Goal: Task Accomplishment & Management: Manage account settings

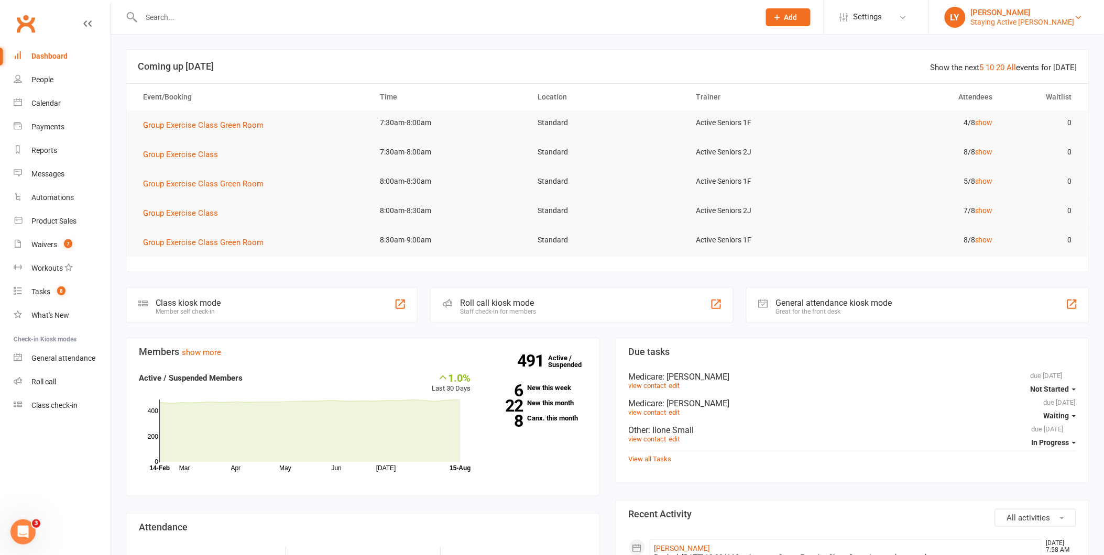
click at [1040, 13] on div "[PERSON_NAME]" at bounding box center [1023, 12] width 104 height 9
click at [992, 145] on link "Sign out" at bounding box center [1016, 145] width 175 height 24
click at [182, 22] on input "text" at bounding box center [445, 17] width 614 height 15
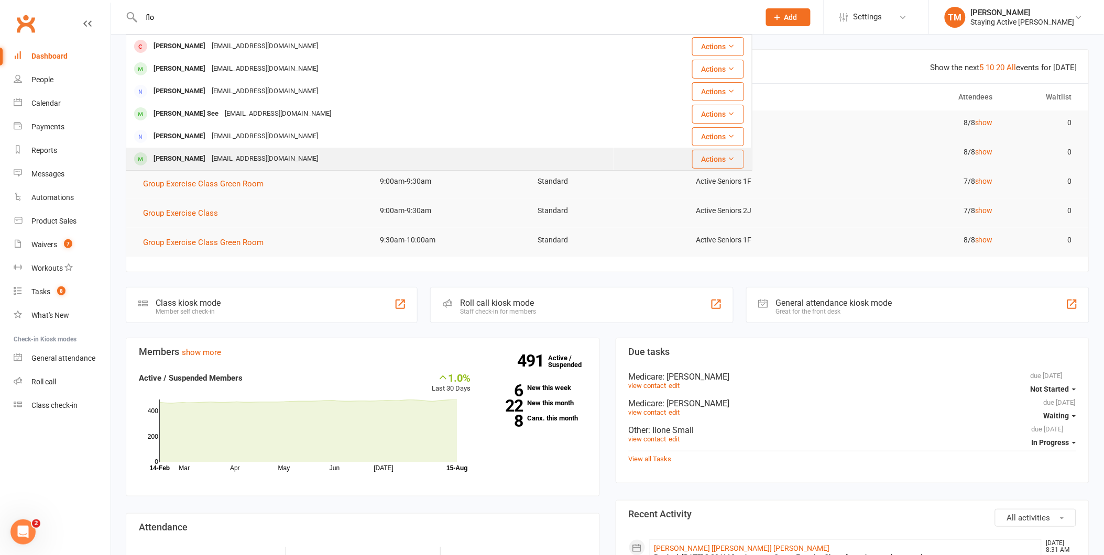
type input "flo"
click at [183, 159] on div "Florence Stewart" at bounding box center [179, 158] width 58 height 15
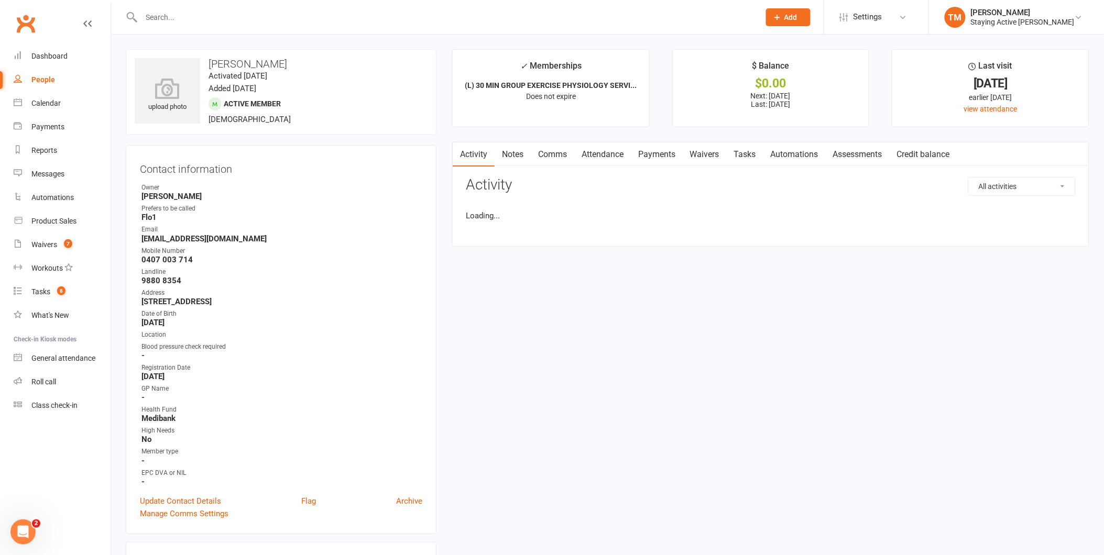
drag, startPoint x: 183, startPoint y: 159, endPoint x: 274, endPoint y: 39, distance: 150.0
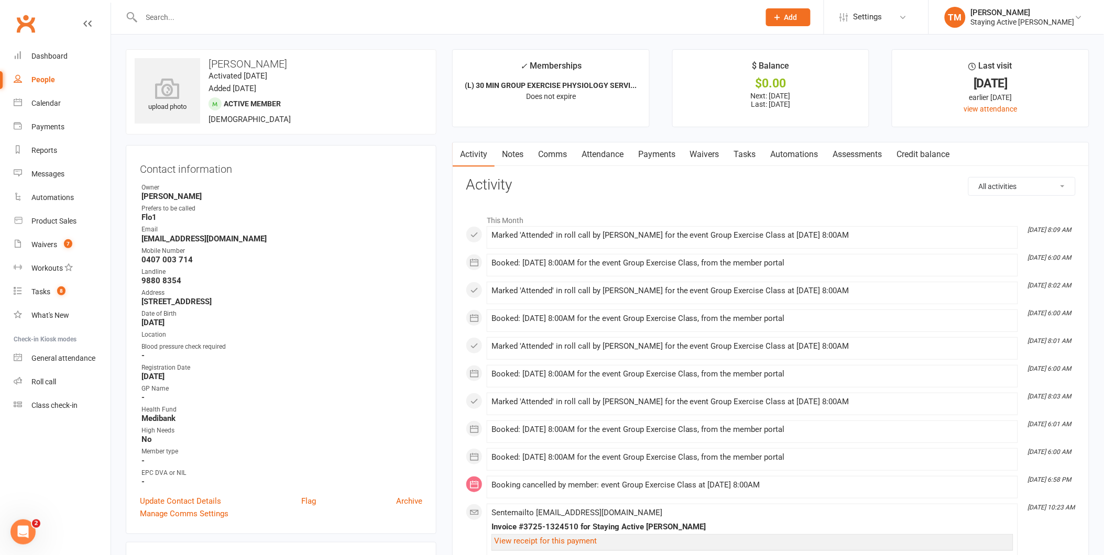
click at [850, 154] on link "Assessments" at bounding box center [858, 155] width 64 height 24
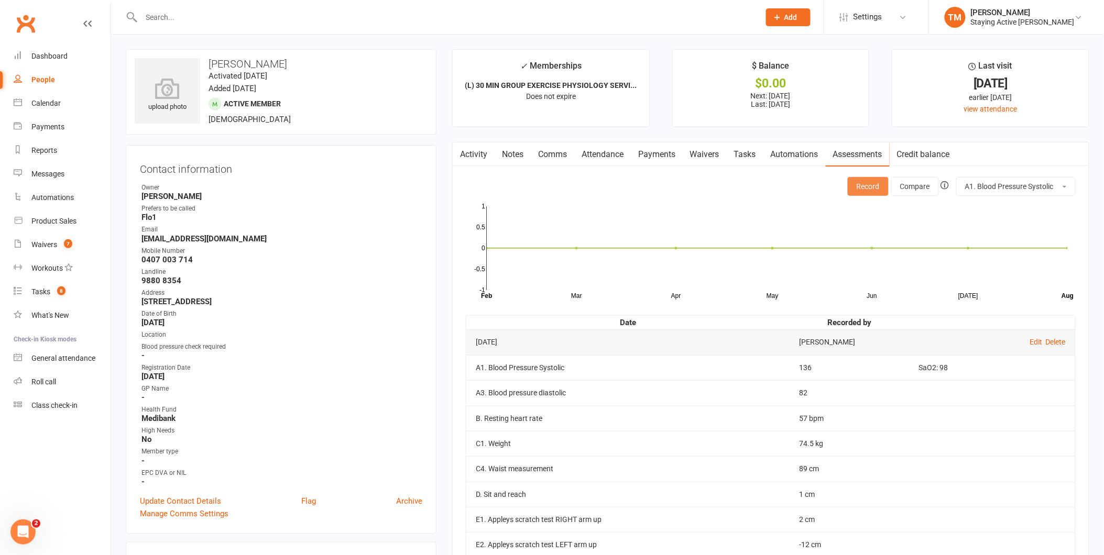
click at [860, 192] on button "Record" at bounding box center [868, 186] width 41 height 19
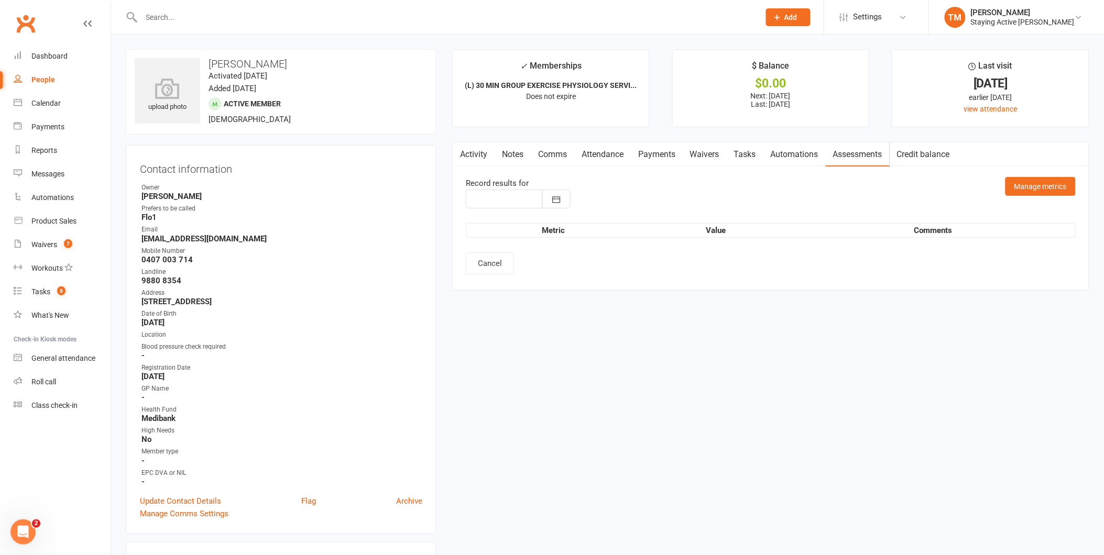
type input "15 Aug 2025"
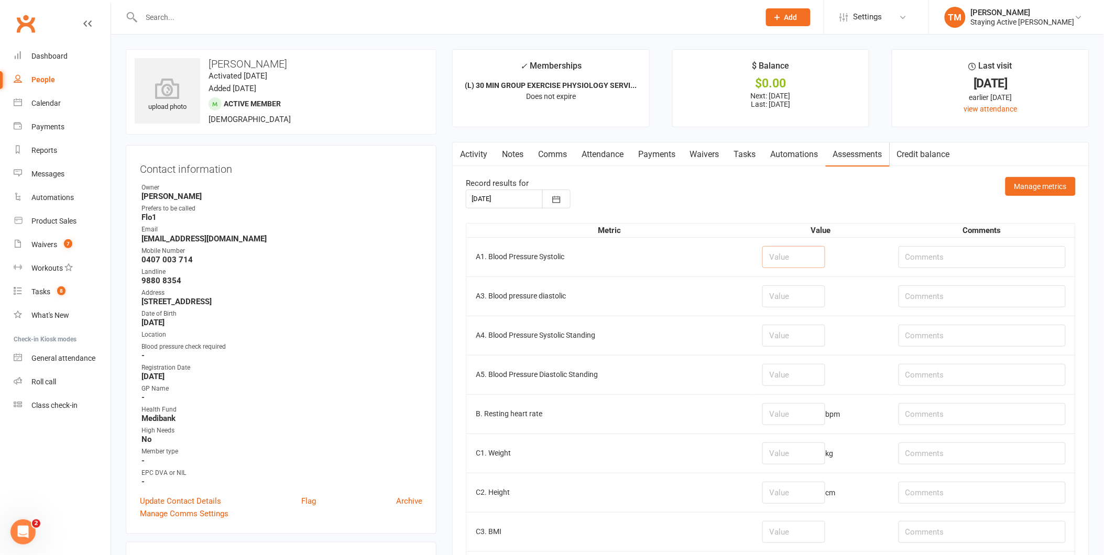
click at [774, 257] on input "number" at bounding box center [793, 257] width 63 height 22
click at [766, 250] on input "number" at bounding box center [793, 257] width 63 height 22
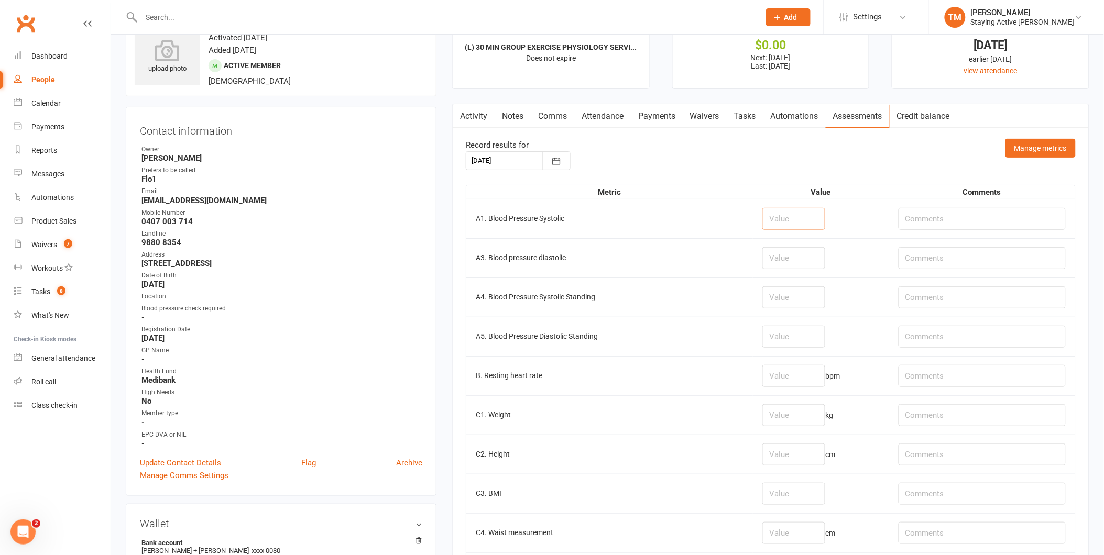
scroll to position [58, 0]
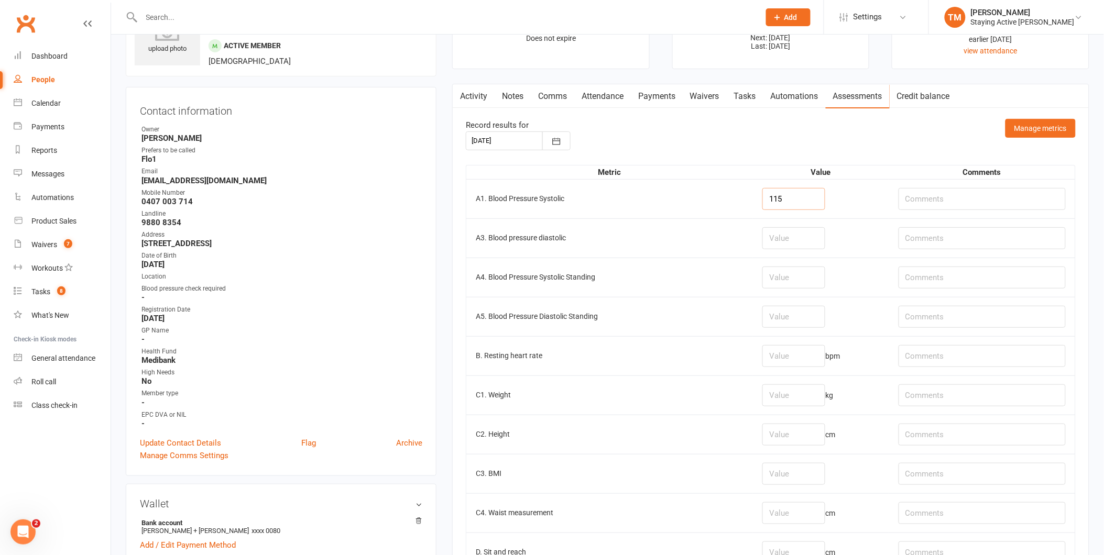
type input "115"
click at [781, 235] on input "number" at bounding box center [793, 238] width 63 height 22
type input "72"
click at [774, 282] on input "number" at bounding box center [793, 278] width 63 height 22
click at [765, 354] on input "number" at bounding box center [793, 356] width 63 height 22
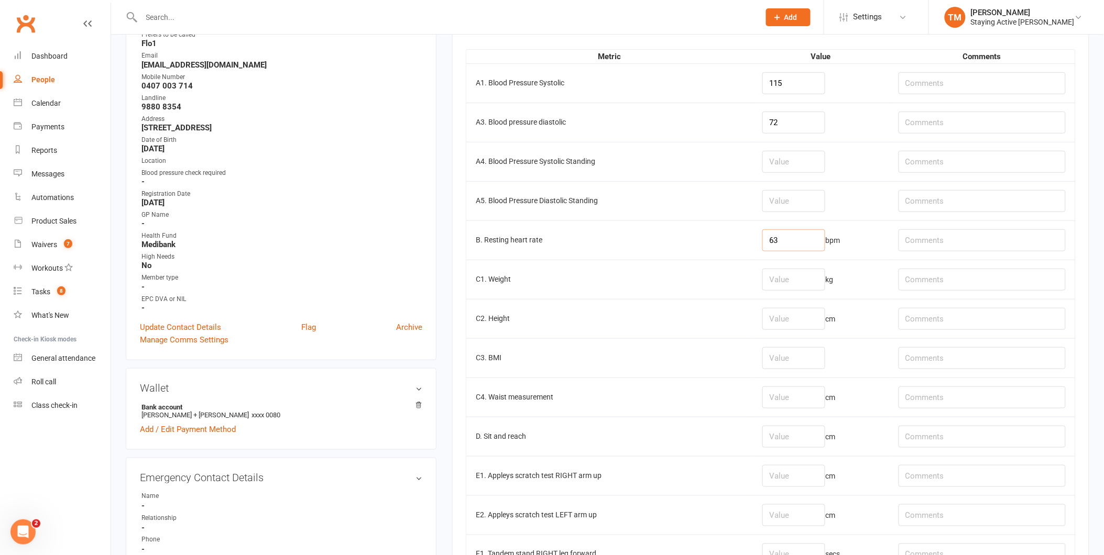
scroll to position [174, 0]
type input "63"
click at [762, 270] on input "number" at bounding box center [793, 279] width 63 height 22
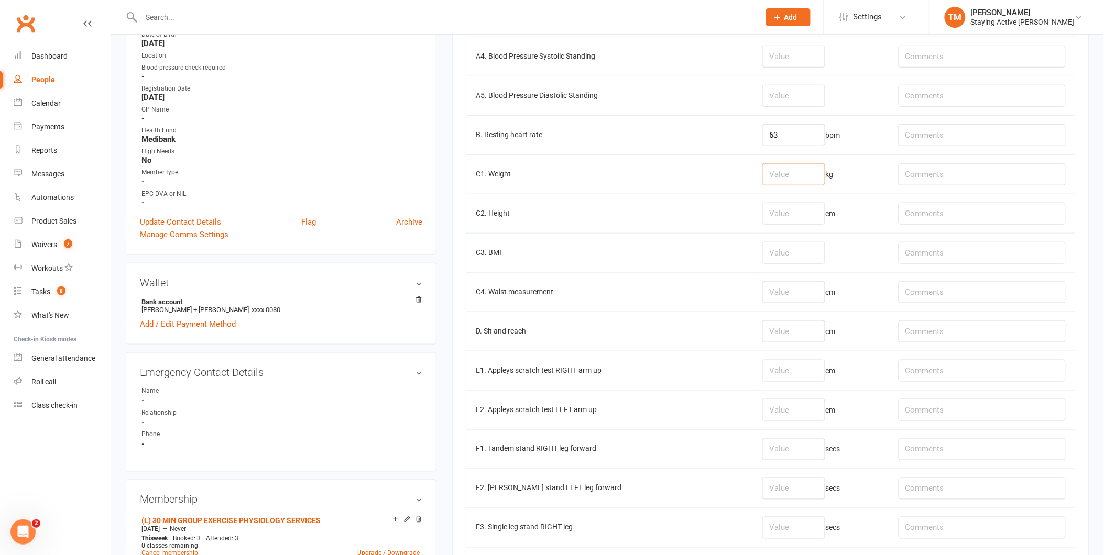
scroll to position [291, 0]
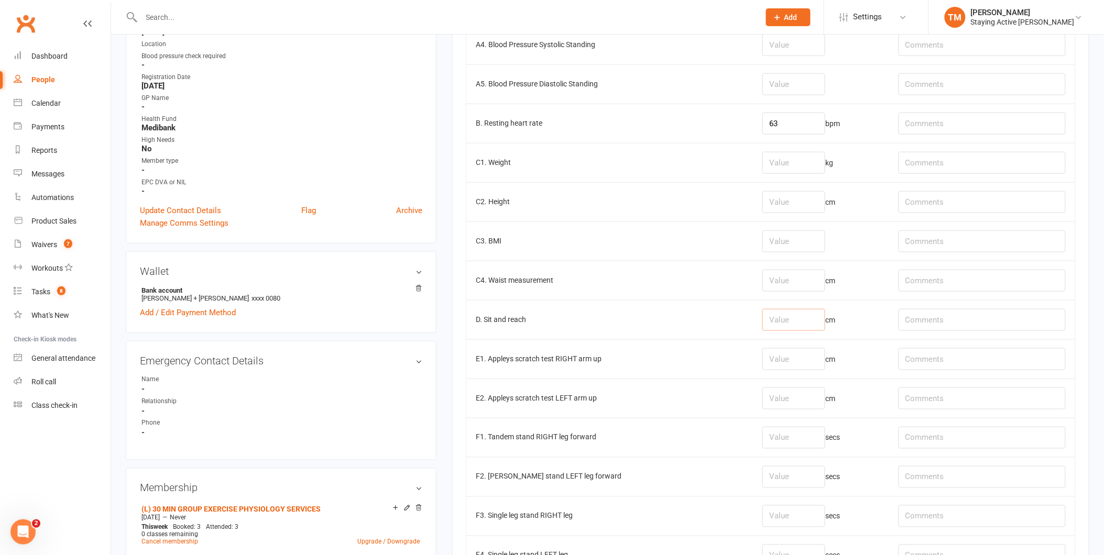
click at [772, 322] on input "number" at bounding box center [793, 320] width 63 height 22
click at [762, 359] on input "number" at bounding box center [793, 359] width 63 height 22
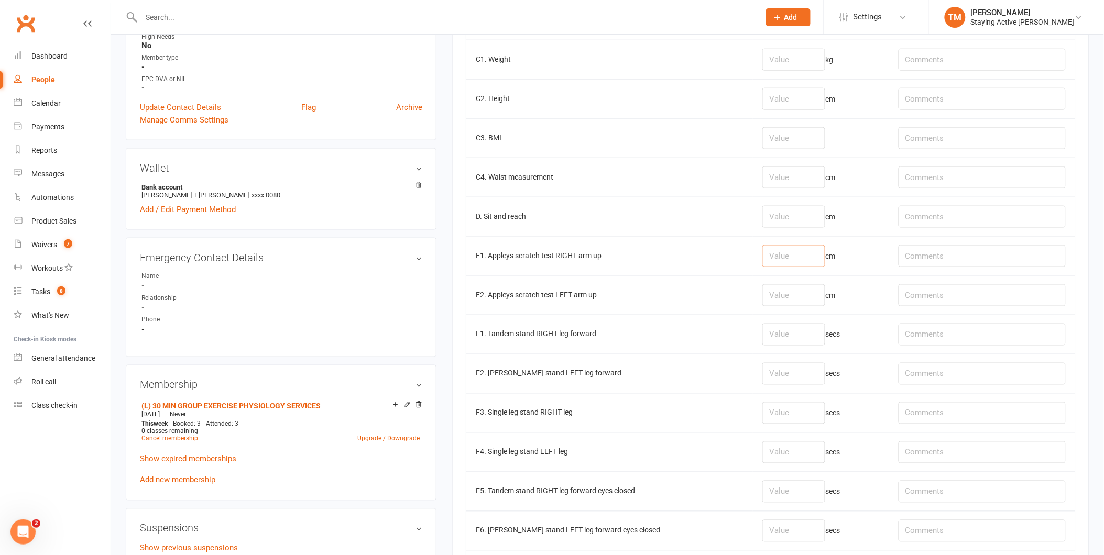
scroll to position [407, 0]
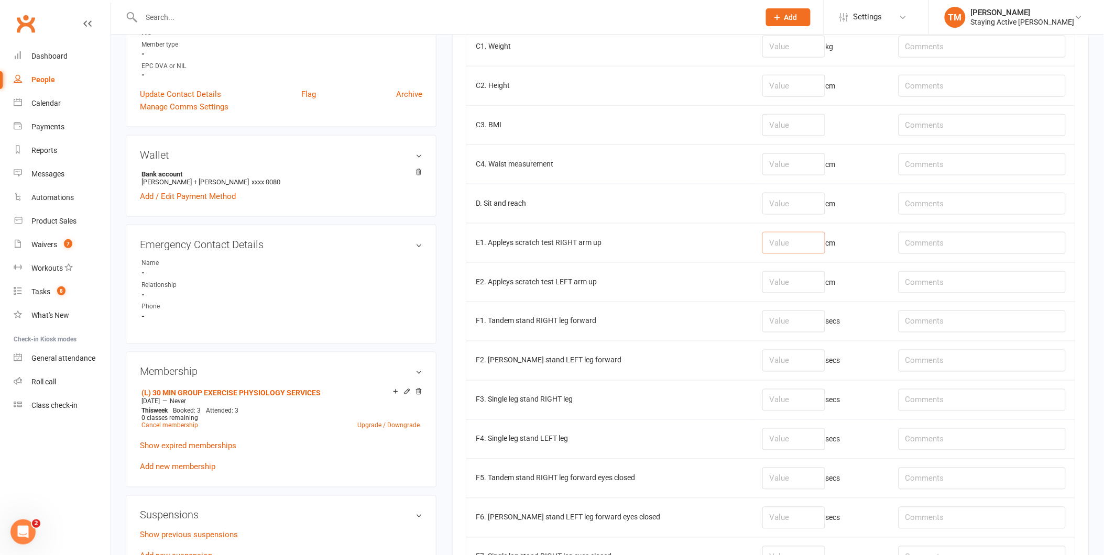
click at [774, 242] on input "number" at bounding box center [793, 243] width 63 height 22
type input "0.5"
click at [773, 274] on input "number" at bounding box center [793, 282] width 63 height 22
type input "0"
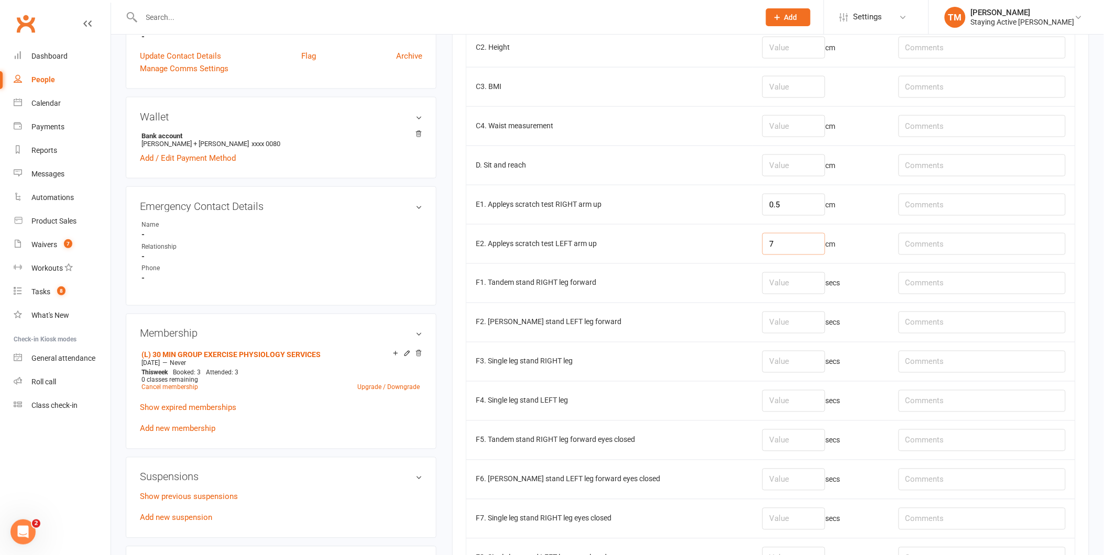
scroll to position [465, 0]
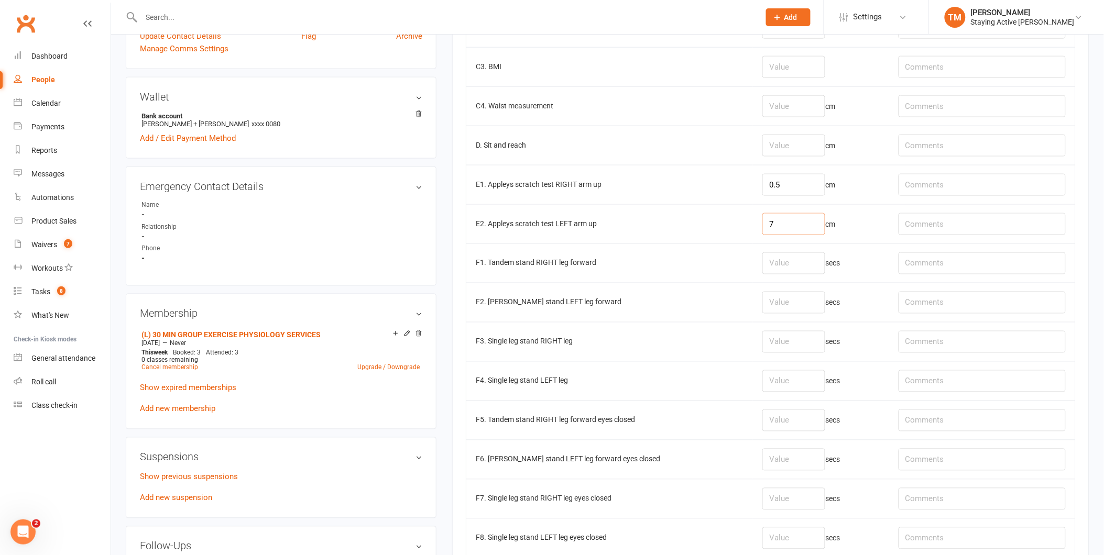
type input "7"
click at [762, 270] on input "number" at bounding box center [793, 264] width 63 height 22
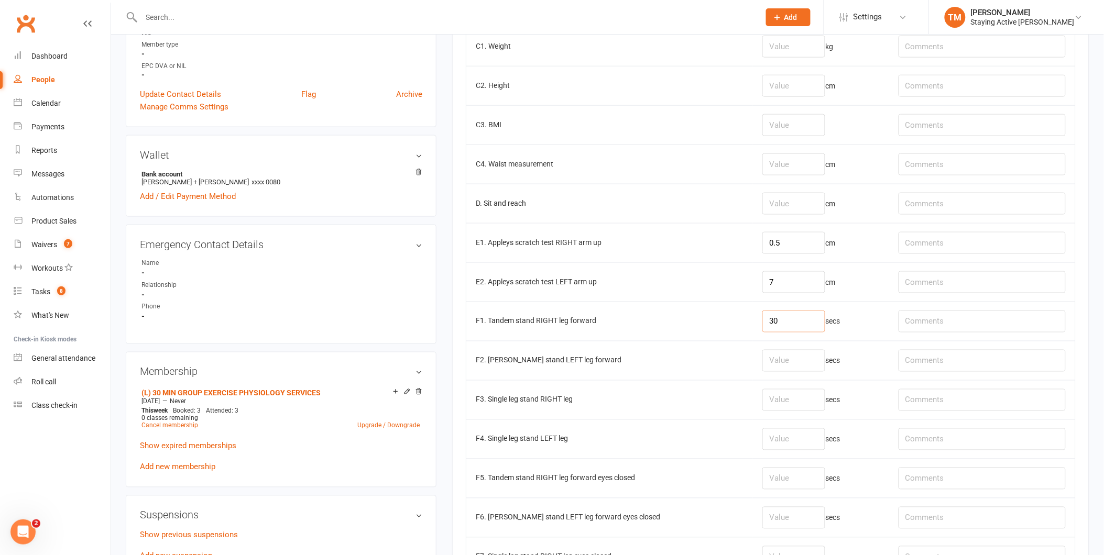
type input "30"
click at [762, 200] on input "number" at bounding box center [793, 204] width 63 height 22
type input "1"
click at [753, 218] on td "1 cm" at bounding box center [821, 203] width 136 height 39
click at [725, 223] on td "D. Sit and reach" at bounding box center [609, 203] width 287 height 39
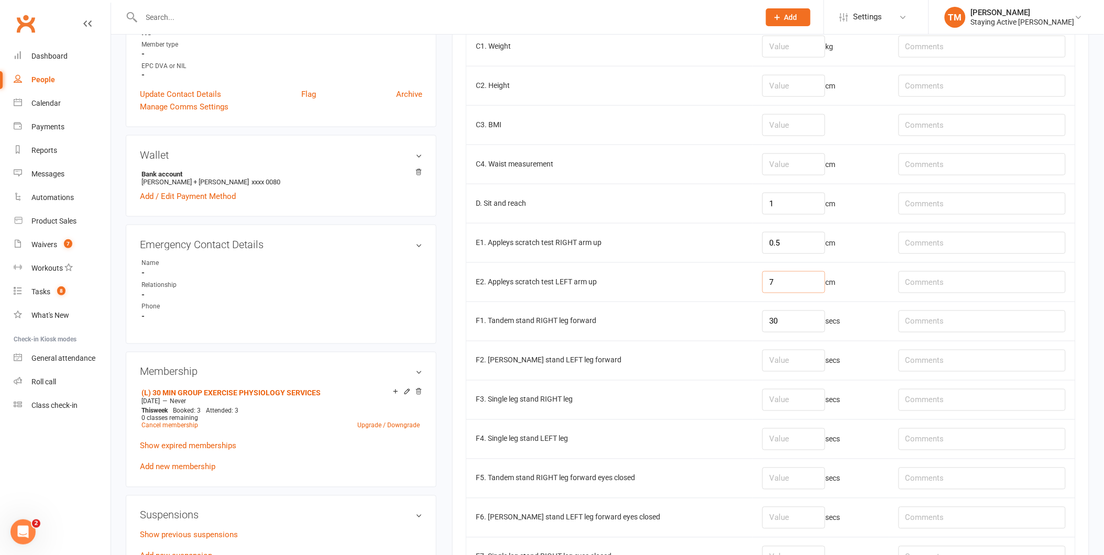
click at [762, 286] on input "7" at bounding box center [793, 282] width 63 height 22
type input "-7"
click at [771, 357] on input "number" at bounding box center [793, 361] width 63 height 22
type input "30"
click at [773, 394] on input "number" at bounding box center [793, 400] width 63 height 22
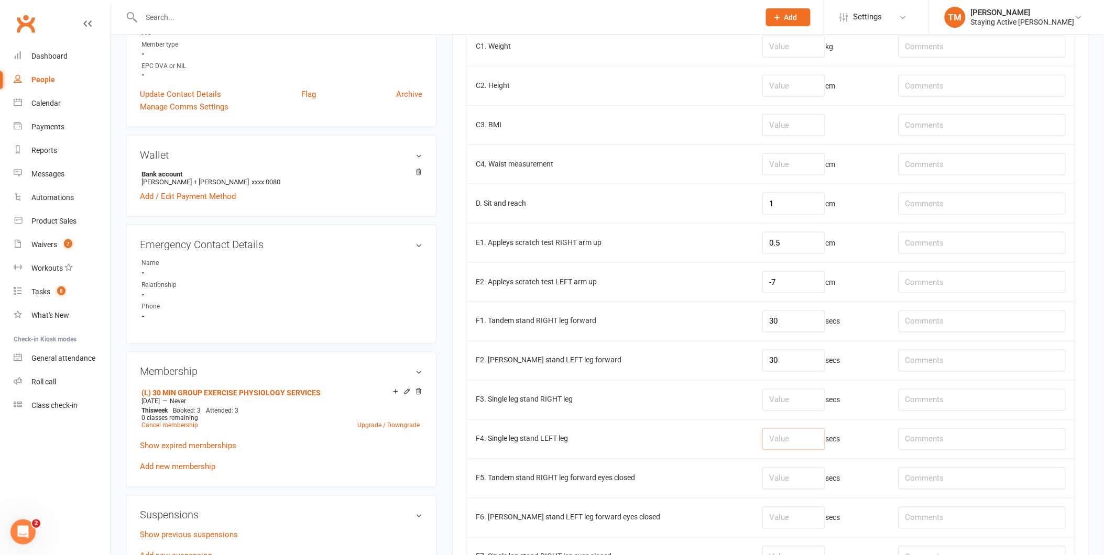
click at [765, 435] on input "number" at bounding box center [793, 440] width 63 height 22
type input "9.43"
click at [762, 399] on input "number" at bounding box center [793, 400] width 63 height 22
type input "23.56"
click at [714, 391] on td "F3. Single leg stand RIGHT leg" at bounding box center [609, 399] width 287 height 39
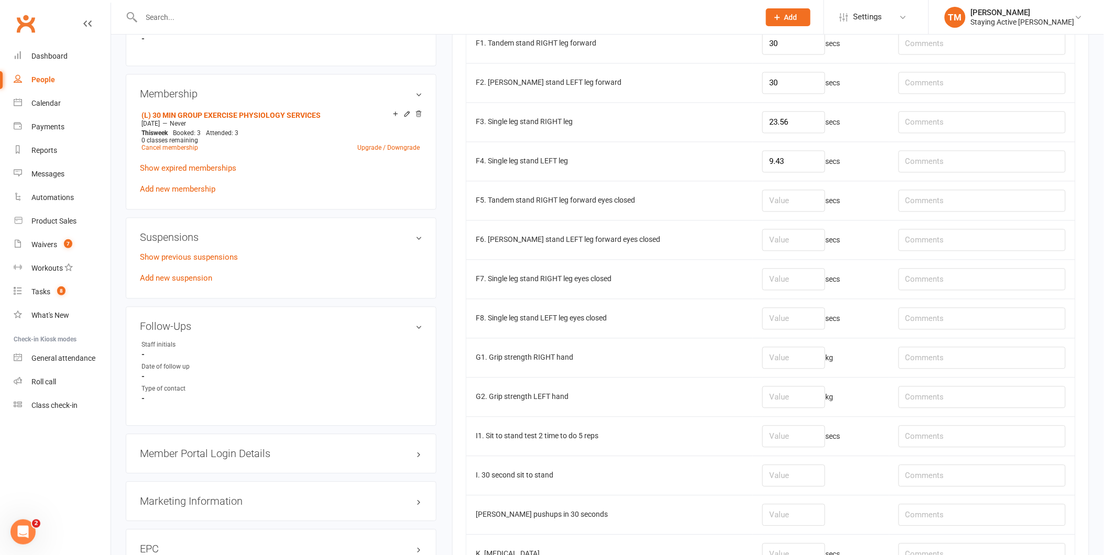
scroll to position [698, 0]
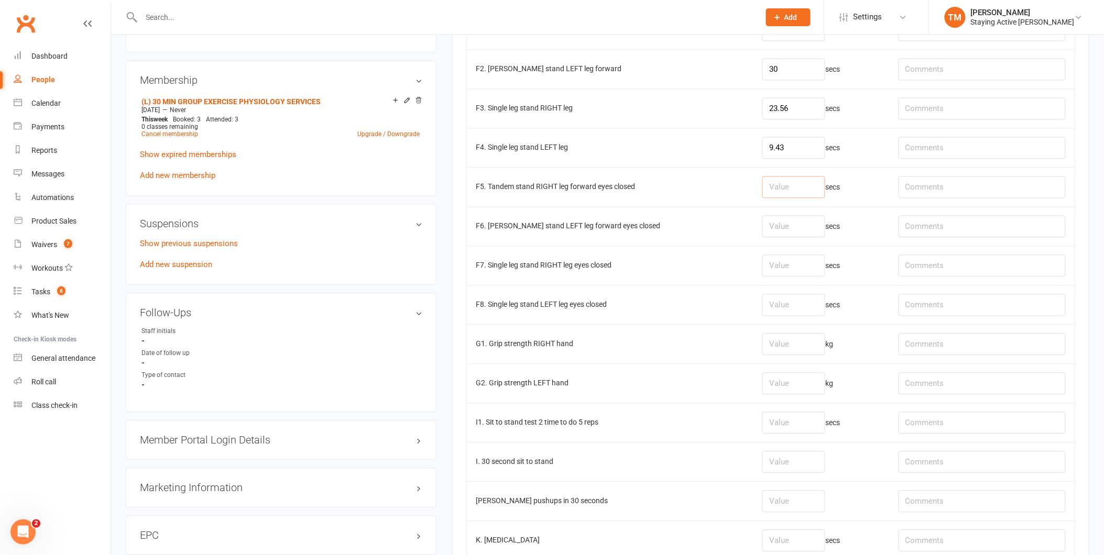
click at [762, 184] on input "number" at bounding box center [793, 188] width 63 height 22
click at [764, 233] on input "number" at bounding box center [793, 227] width 63 height 22
click at [762, 345] on input "number" at bounding box center [793, 345] width 63 height 22
type input "18.2"
click at [762, 387] on input "number" at bounding box center [793, 384] width 63 height 22
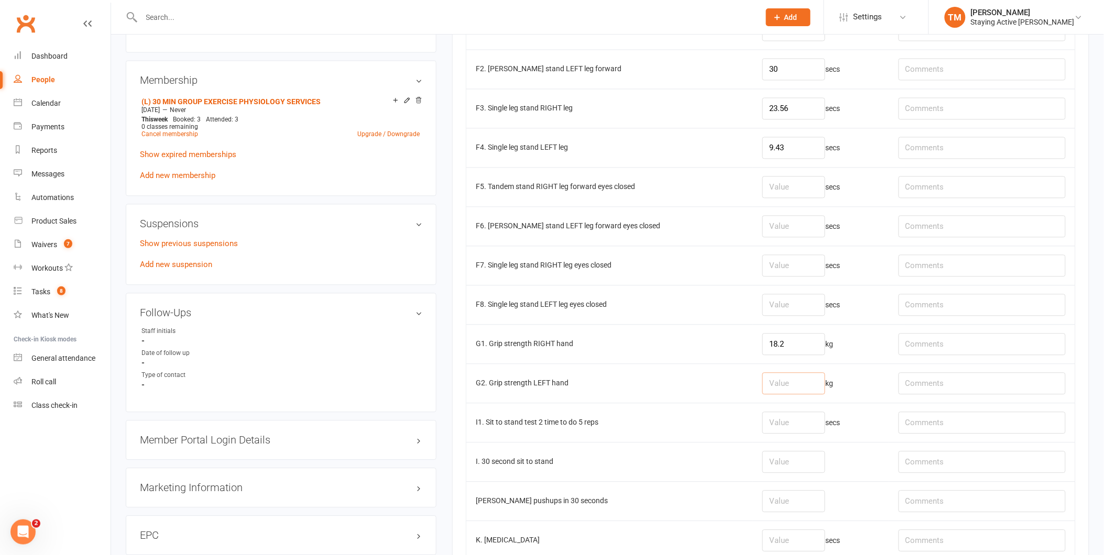
click at [777, 391] on input "number" at bounding box center [793, 384] width 63 height 22
type input "1"
type input "22.2"
click at [871, 355] on td "18.2 kg" at bounding box center [821, 344] width 136 height 39
click at [777, 352] on input "18.2" at bounding box center [793, 345] width 63 height 22
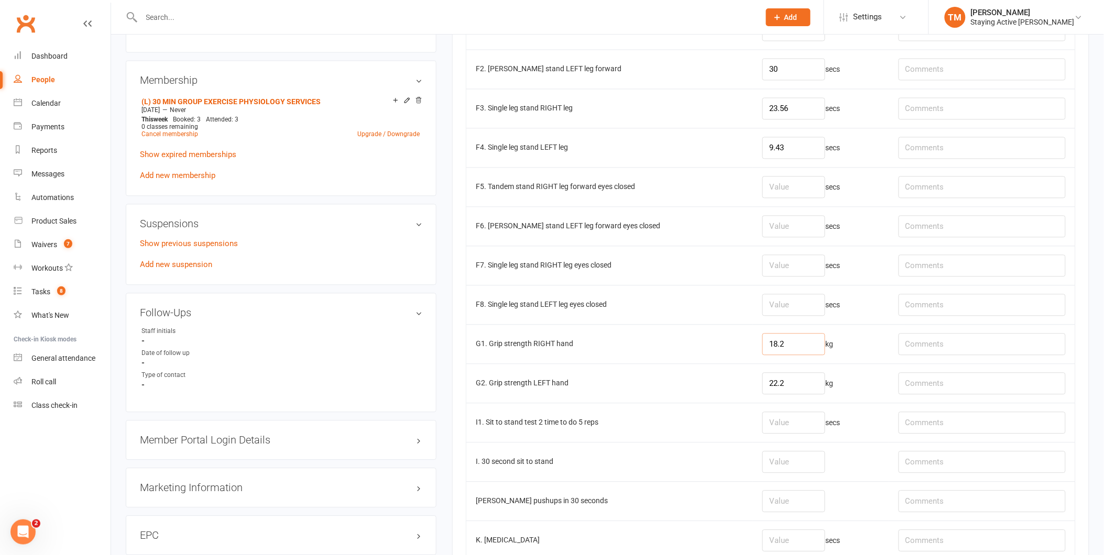
click at [776, 352] on input "18.2" at bounding box center [793, 345] width 63 height 22
drag, startPoint x: 776, startPoint y: 352, endPoint x: 725, endPoint y: 340, distance: 52.2
click at [753, 352] on td "18.2 kg" at bounding box center [821, 344] width 136 height 39
type input "22.1"
click at [694, 347] on td "G1. Grip strength RIGHT hand" at bounding box center [609, 344] width 287 height 39
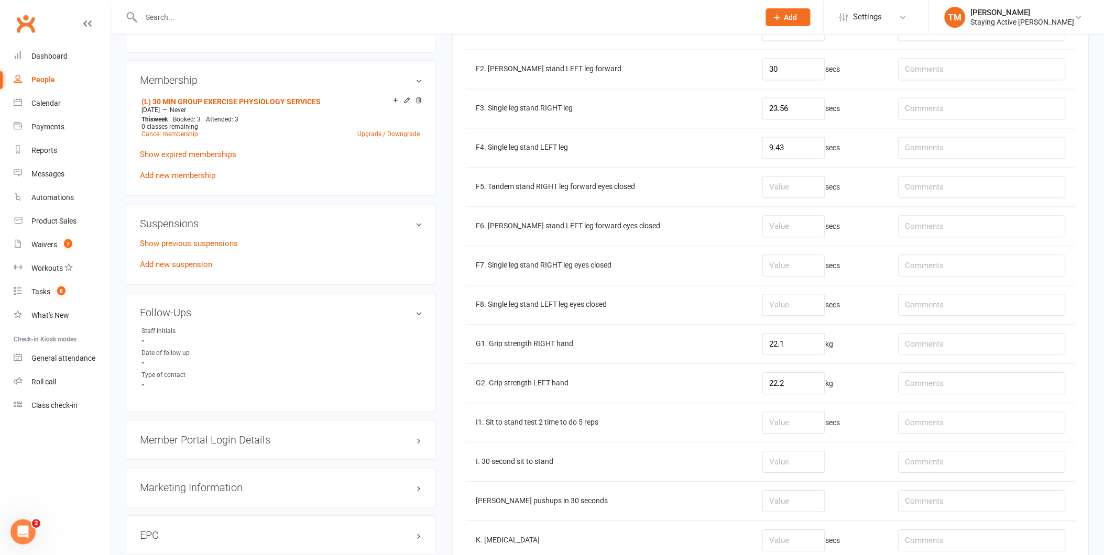
click at [846, 375] on td "22.2 kg" at bounding box center [821, 383] width 136 height 39
click at [774, 393] on input "22.2" at bounding box center [793, 384] width 63 height 22
type input "26.2"
click at [847, 343] on td "22.1 kg" at bounding box center [821, 344] width 136 height 39
click at [846, 349] on td "22.1 kg" at bounding box center [821, 344] width 136 height 39
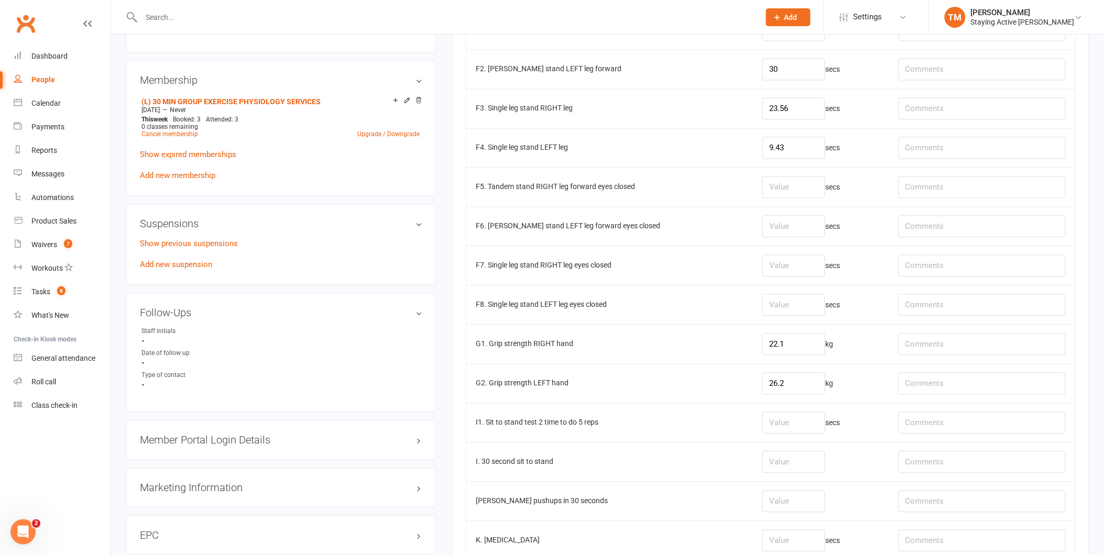
click at [846, 376] on td "26.2 kg" at bounding box center [821, 383] width 136 height 39
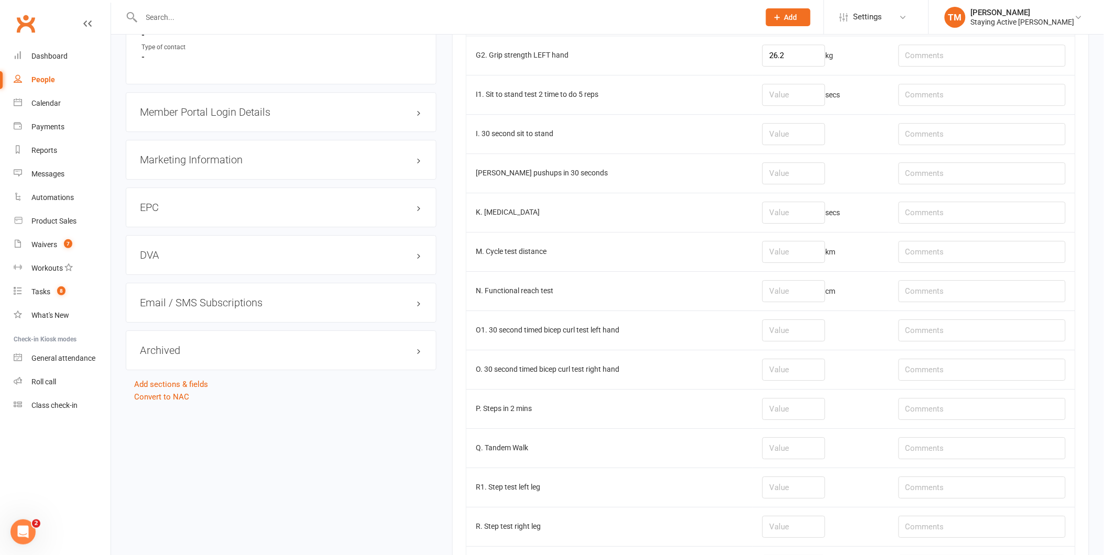
scroll to position [989, 0]
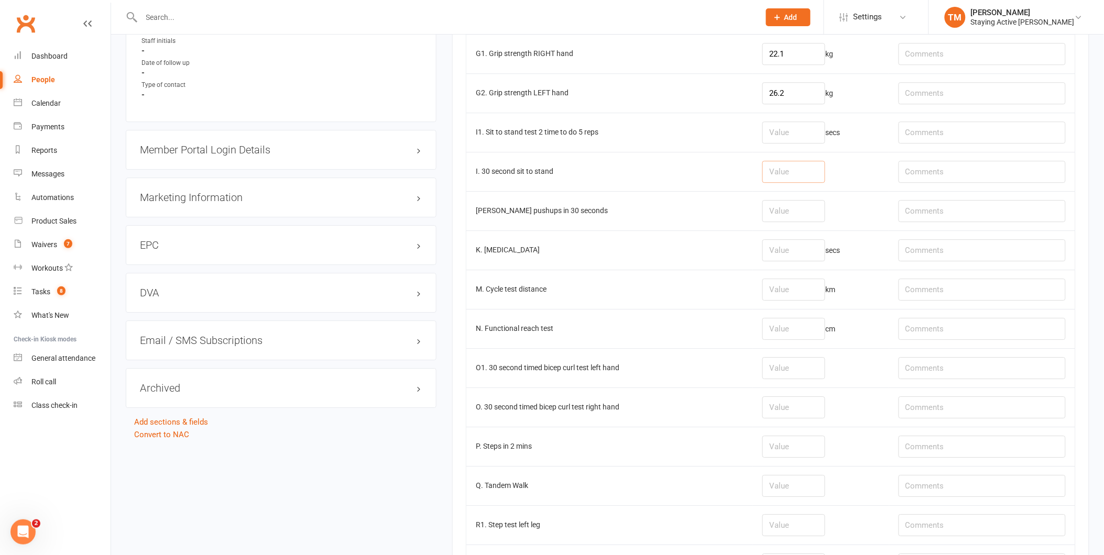
click at [769, 178] on input "number" at bounding box center [793, 172] width 63 height 22
type input "10"
click at [762, 211] on input "number" at bounding box center [793, 211] width 63 height 22
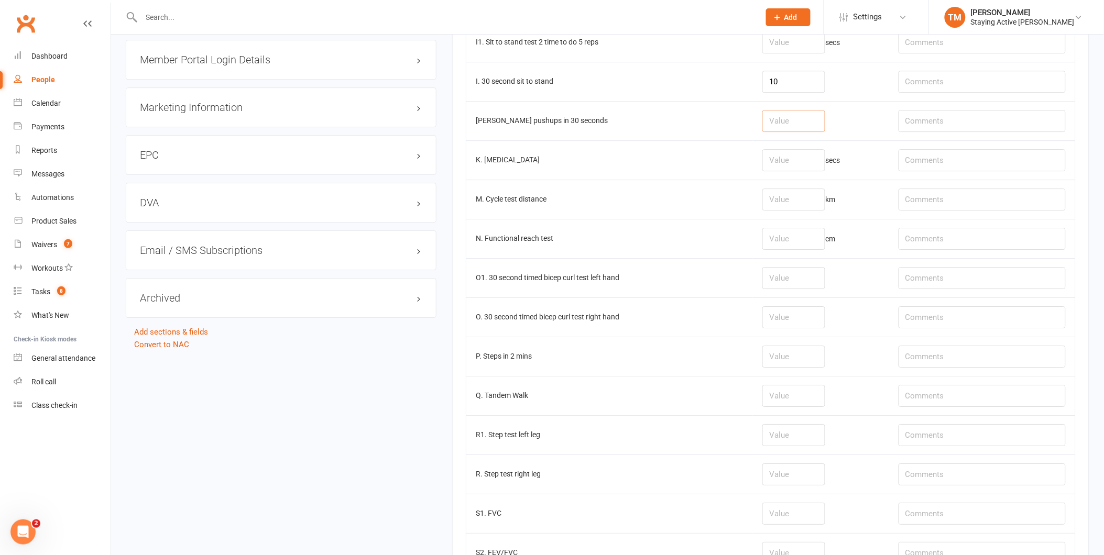
scroll to position [1048, 0]
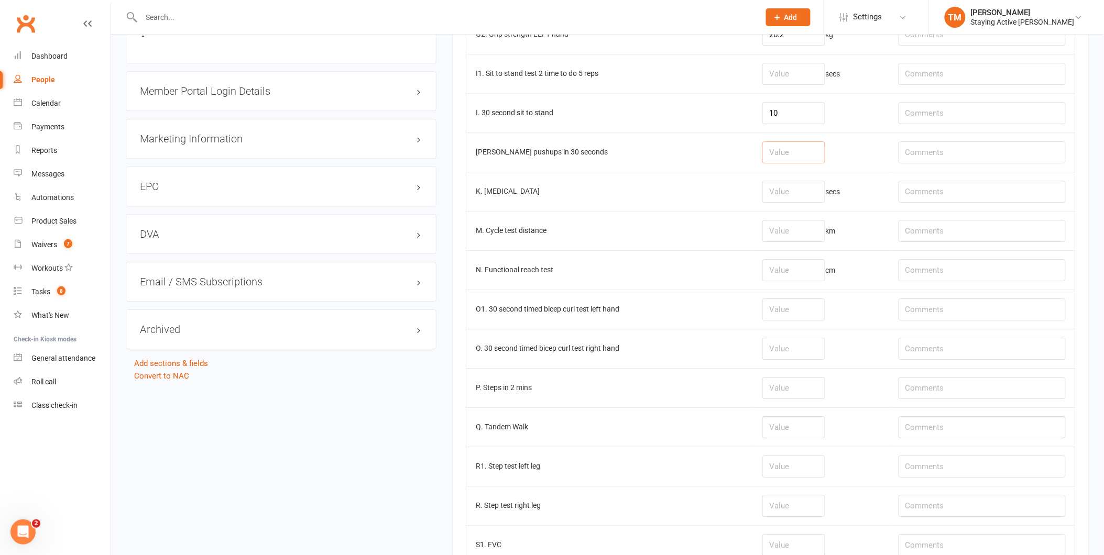
click at [772, 160] on input "number" at bounding box center [793, 152] width 63 height 22
type input "13"
click at [645, 197] on td "K. Timed up and go test" at bounding box center [609, 191] width 287 height 39
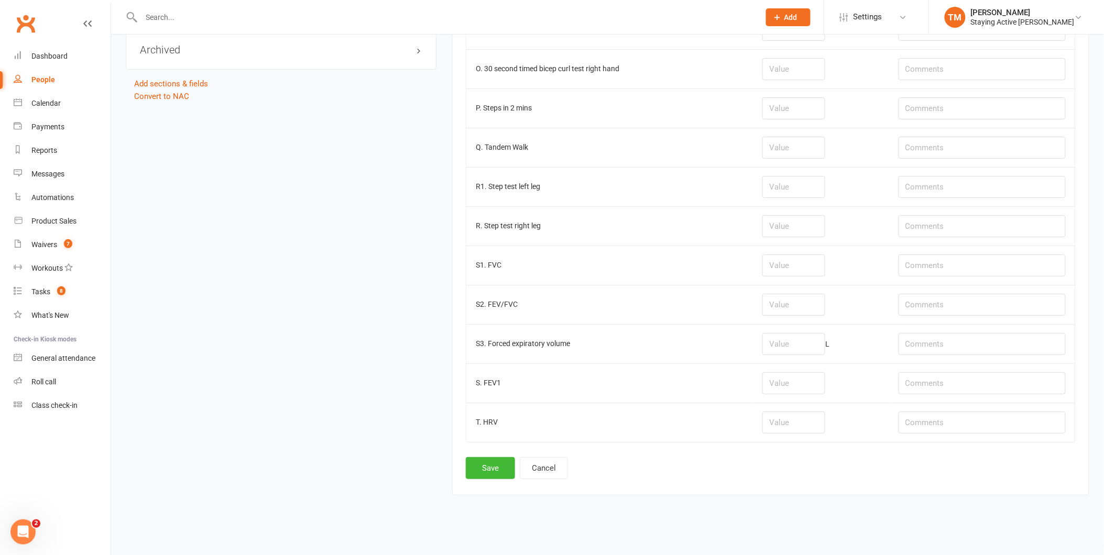
scroll to position [1340, 0]
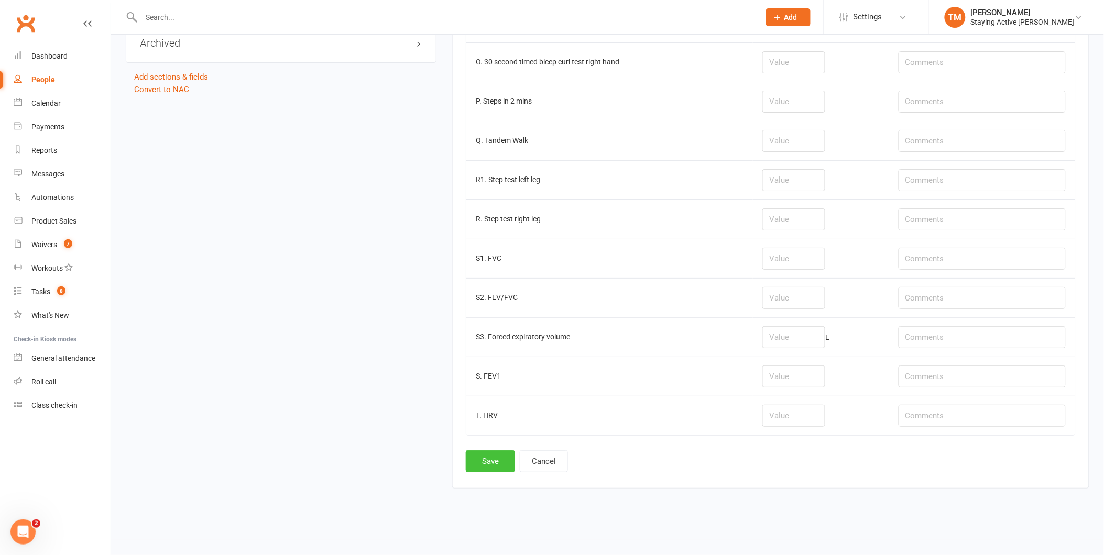
click at [499, 458] on button "Save" at bounding box center [490, 462] width 49 height 22
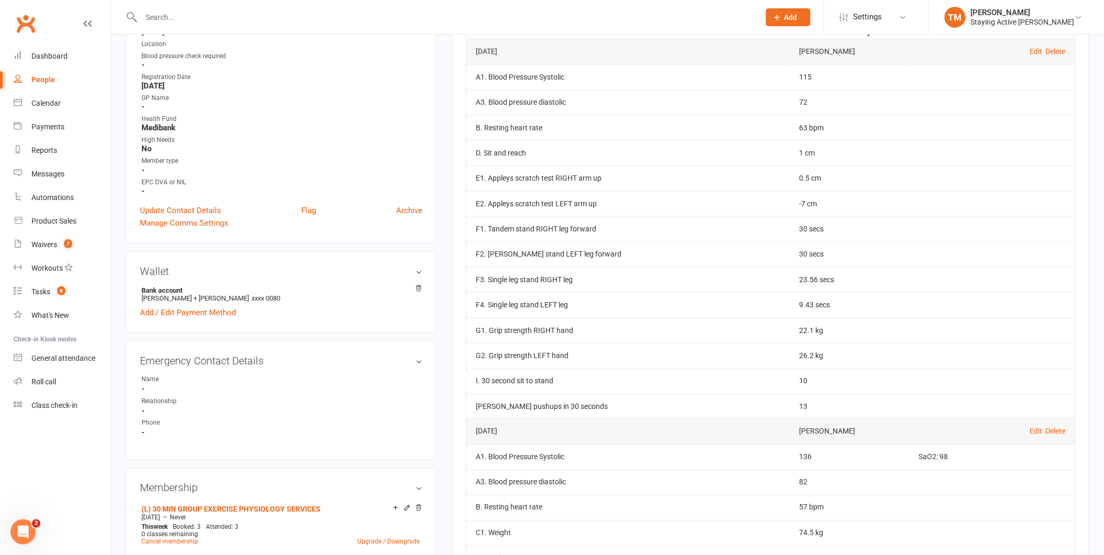
scroll to position [0, 0]
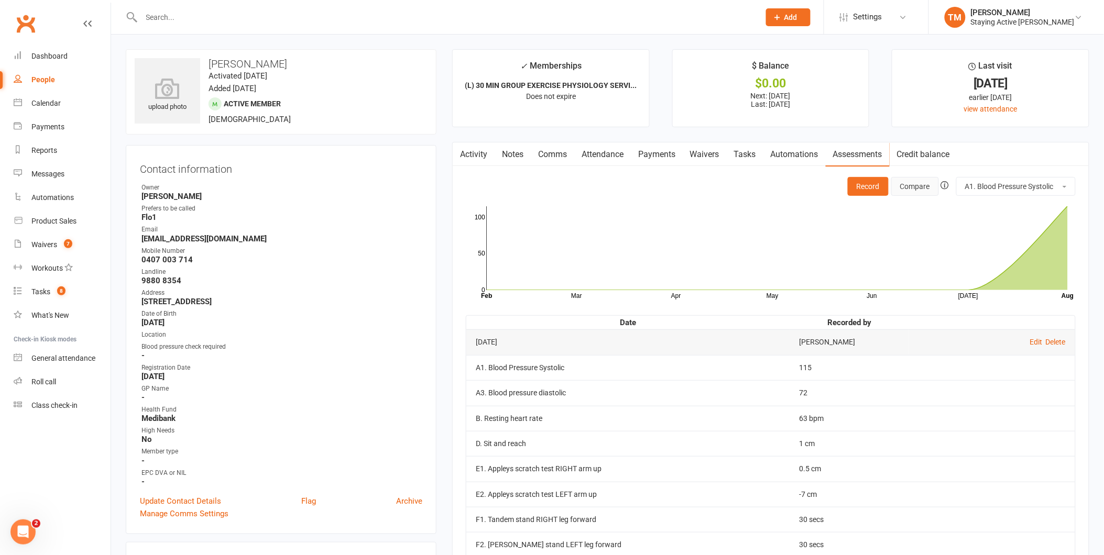
click at [923, 183] on button "Compare" at bounding box center [915, 186] width 48 height 19
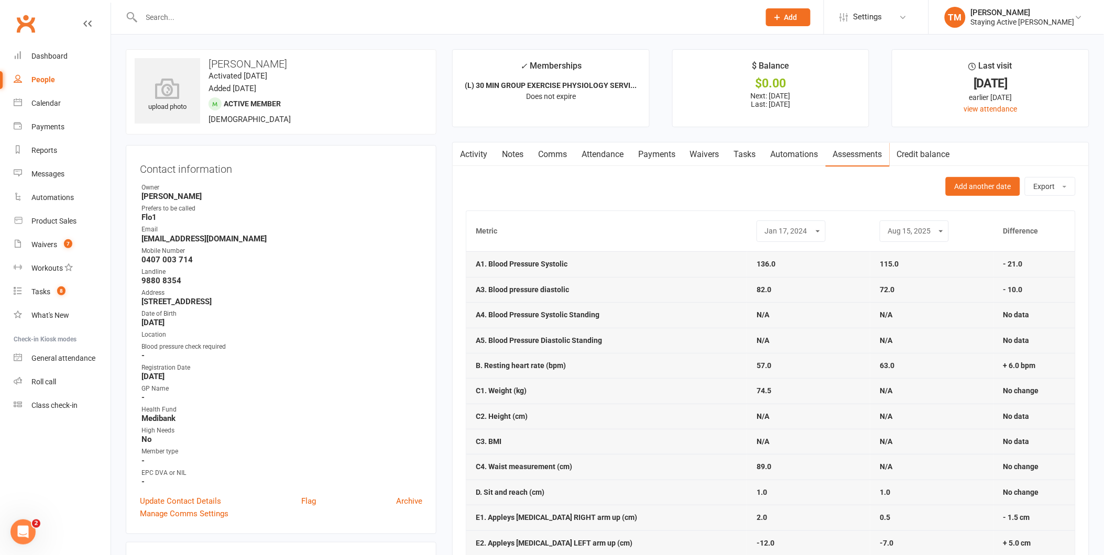
click at [810, 233] on select "Apr 19, 2016 Oct 17, 2016 Mar 21, 2017 Sep 13, 2017 Feb 28, 2018 Aug 15, 2018 J…" at bounding box center [791, 231] width 56 height 12
click at [671, 214] on th "Metric" at bounding box center [606, 231] width 281 height 40
click at [304, 12] on input "text" at bounding box center [445, 17] width 614 height 15
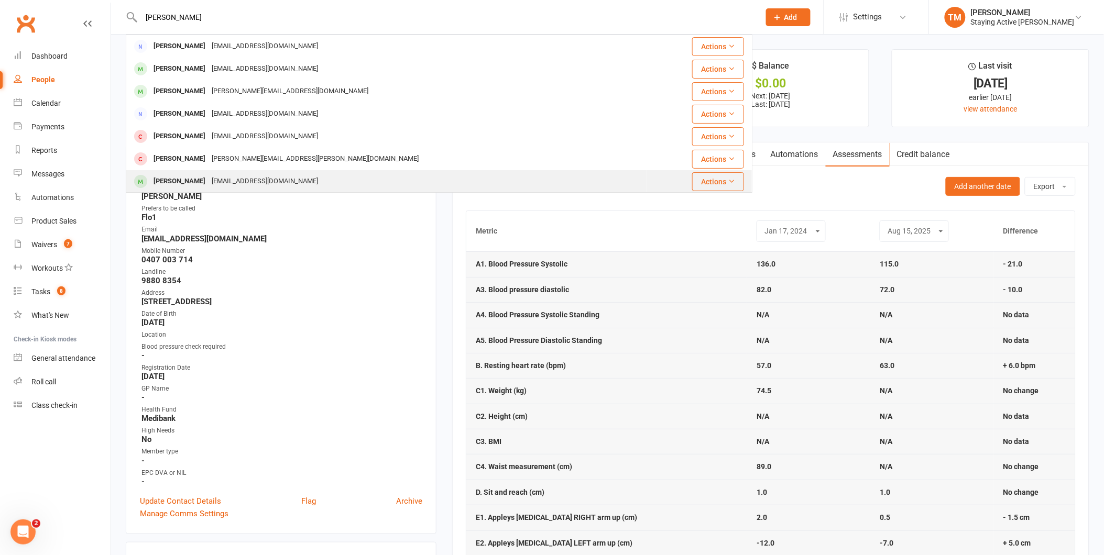
type input "ann"
click at [195, 181] on div "Ann Andrews" at bounding box center [179, 181] width 58 height 15
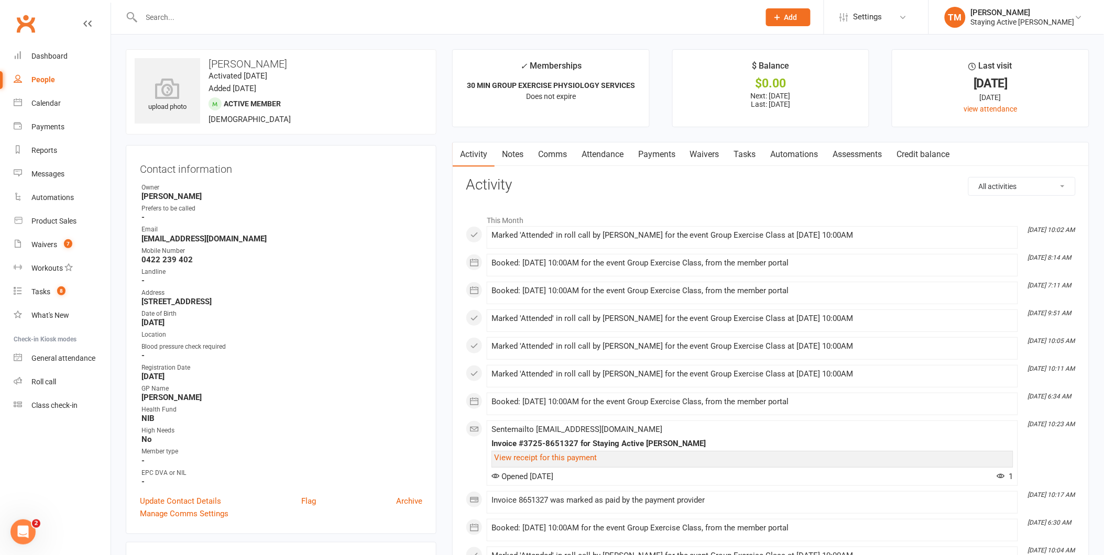
click at [845, 154] on link "Assessments" at bounding box center [858, 155] width 64 height 24
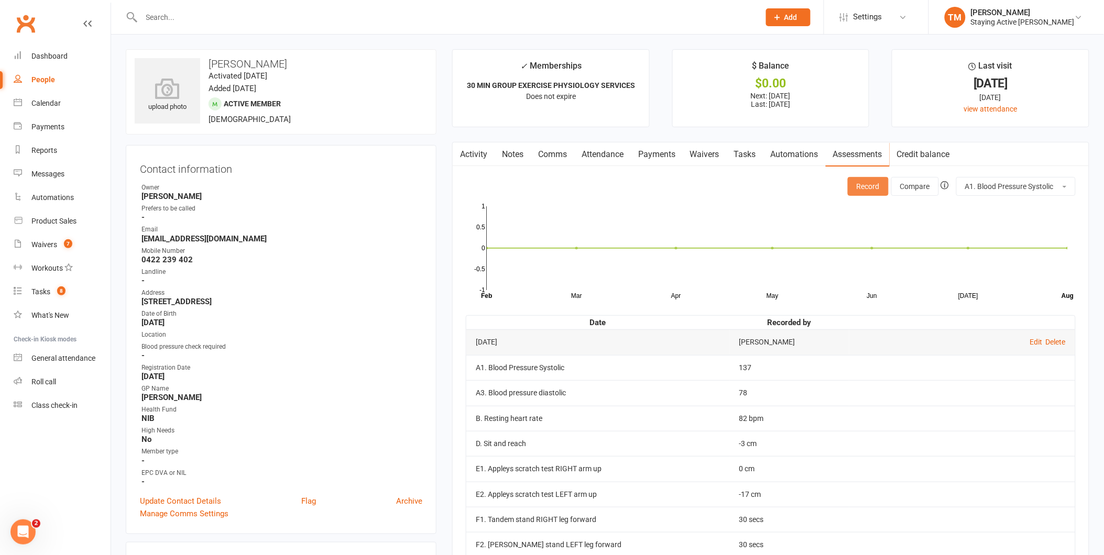
click at [858, 190] on button "Record" at bounding box center [868, 186] width 41 height 19
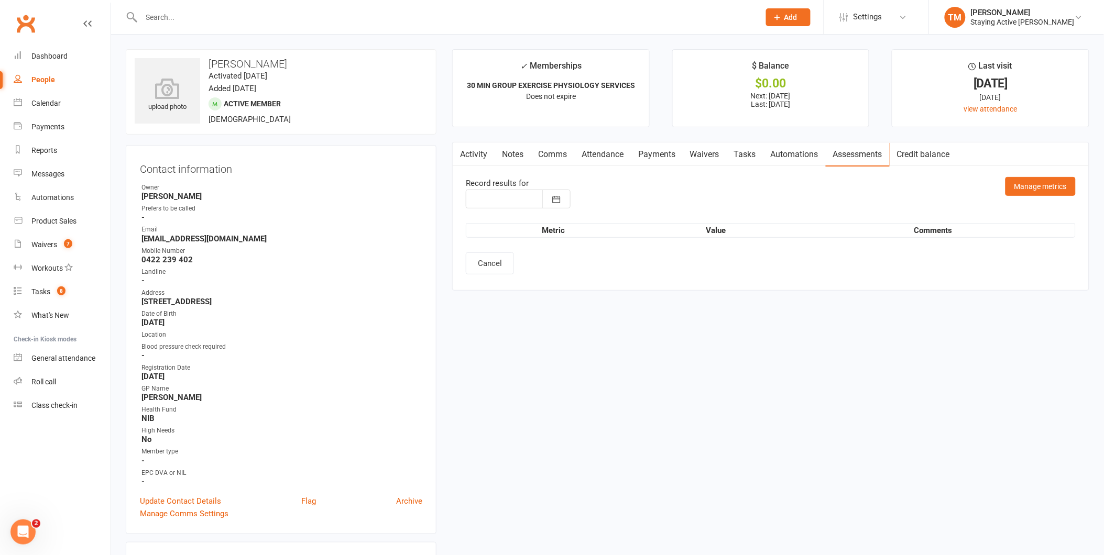
type input "15 Aug 2025"
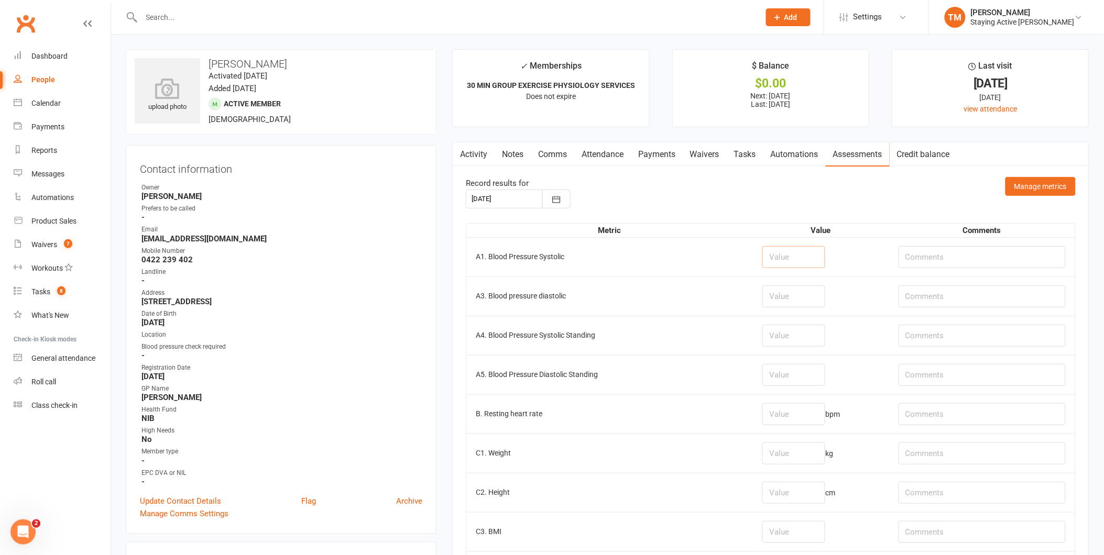
click at [762, 255] on input "number" at bounding box center [793, 257] width 63 height 22
click at [774, 254] on input "number" at bounding box center [793, 257] width 63 height 22
click at [767, 255] on input "number" at bounding box center [793, 257] width 63 height 22
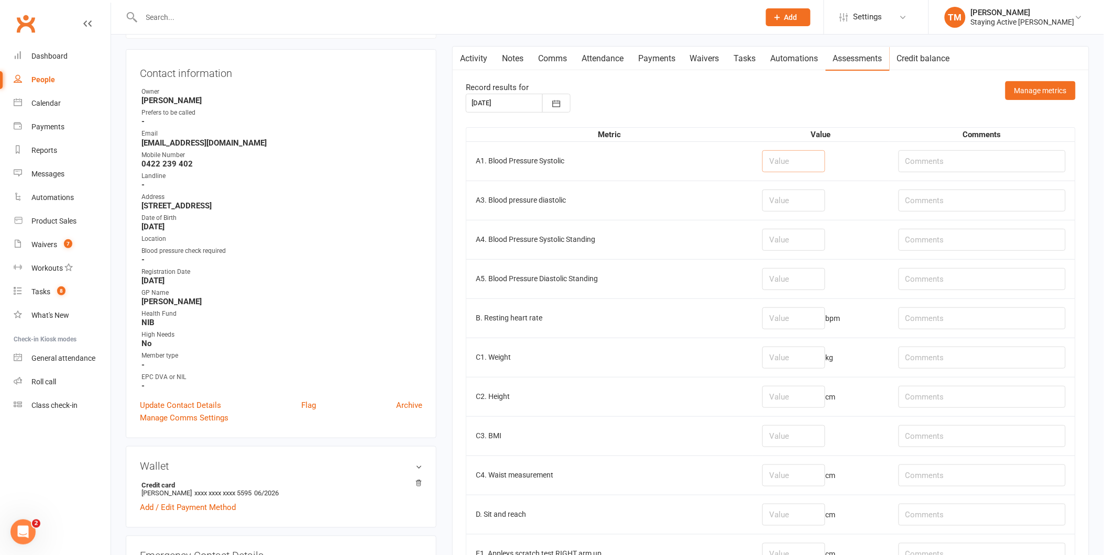
scroll to position [116, 0]
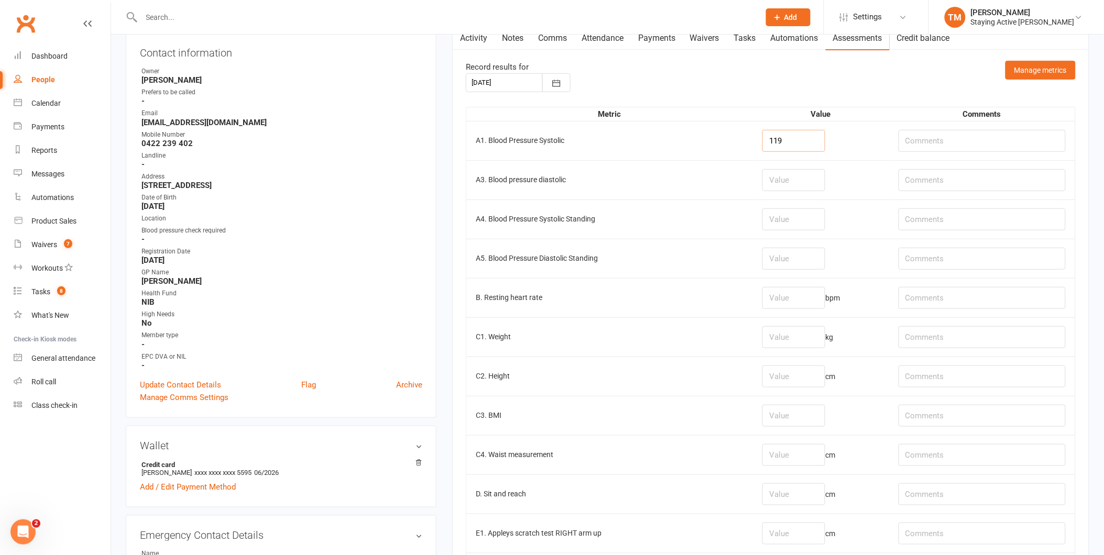
type input "119"
click at [765, 177] on input "number" at bounding box center [793, 180] width 63 height 22
type input "75"
drag, startPoint x: 752, startPoint y: 224, endPoint x: 756, endPoint y: 217, distance: 8.4
click at [762, 222] on input "number" at bounding box center [793, 220] width 63 height 22
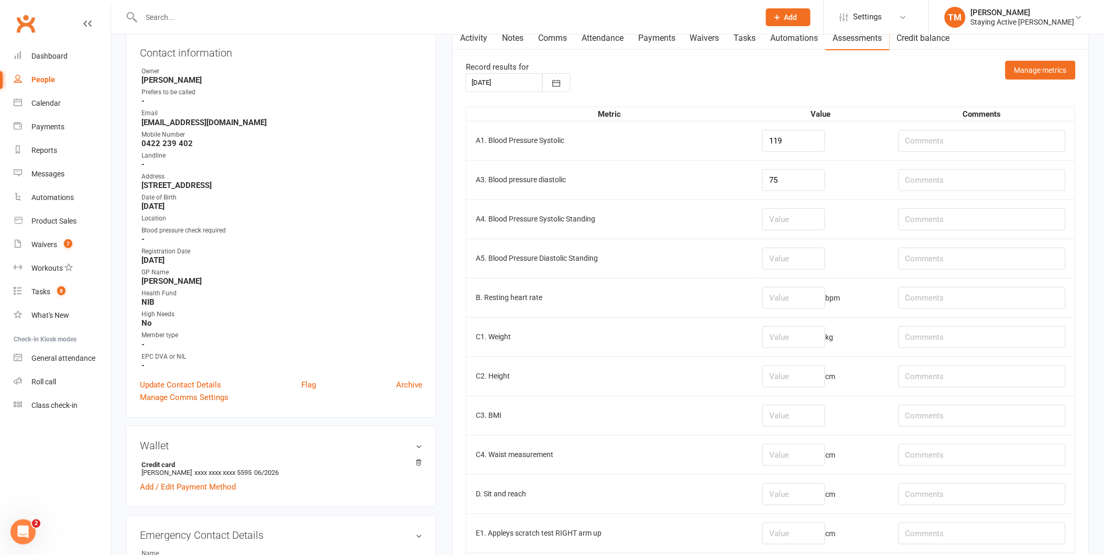
click at [730, 210] on td "A4. Blood Pressure Systolic Standing" at bounding box center [609, 219] width 287 height 39
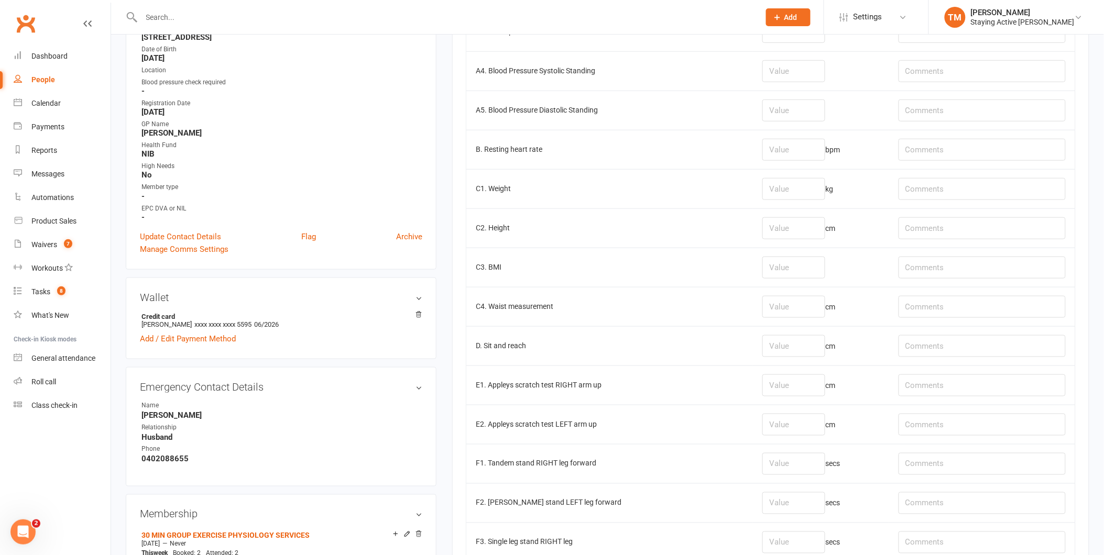
scroll to position [291, 0]
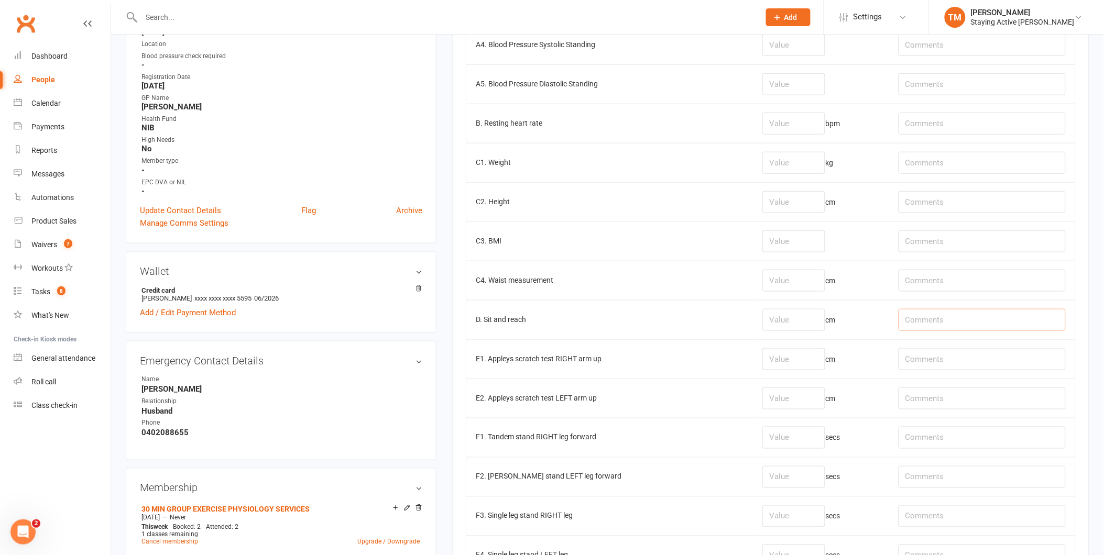
click at [934, 322] on input "text" at bounding box center [982, 320] width 167 height 22
type input "l6,"
click at [778, 321] on input "number" at bounding box center [793, 320] width 63 height 22
type input "4.5"
click at [935, 322] on input "l6," at bounding box center [982, 320] width 167 height 22
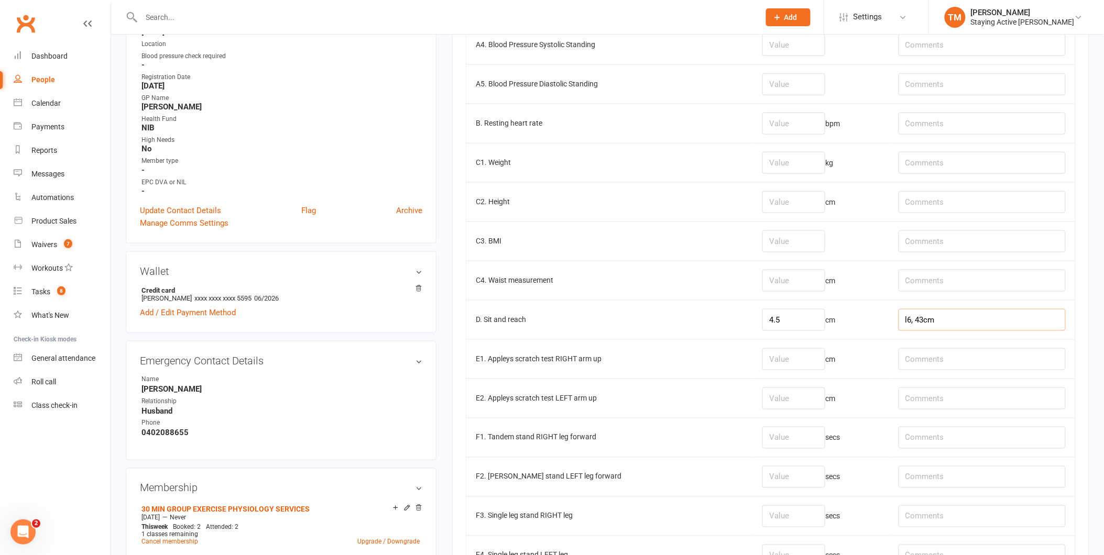
click at [923, 320] on input "l6, 43cm" at bounding box center [982, 320] width 167 height 22
type input "l6, r3cm"
drag, startPoint x: 775, startPoint y: 367, endPoint x: 762, endPoint y: 356, distance: 16.8
click at [762, 360] on input "number" at bounding box center [793, 359] width 63 height 22
type input "0"
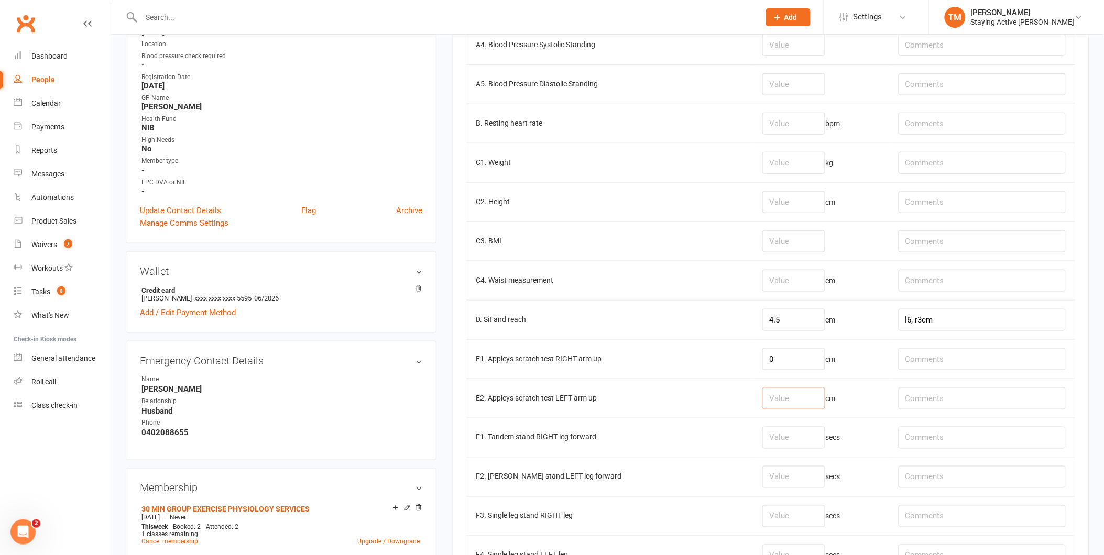
click at [784, 403] on input "number" at bounding box center [793, 399] width 63 height 22
type input "-14"
click at [777, 430] on input "number" at bounding box center [793, 438] width 63 height 22
type input "30"
click at [772, 472] on input "number" at bounding box center [793, 477] width 63 height 22
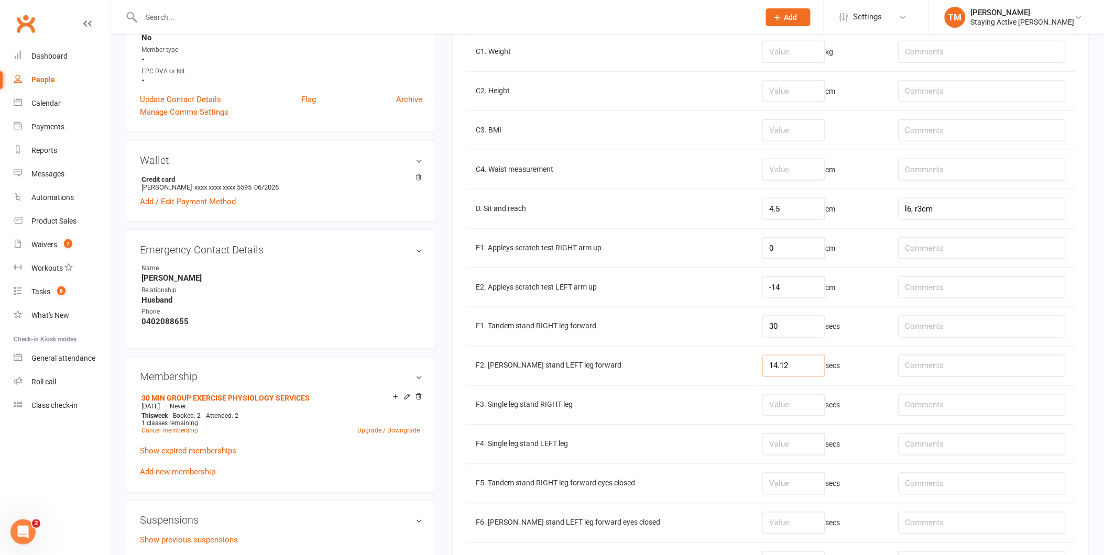
scroll to position [407, 0]
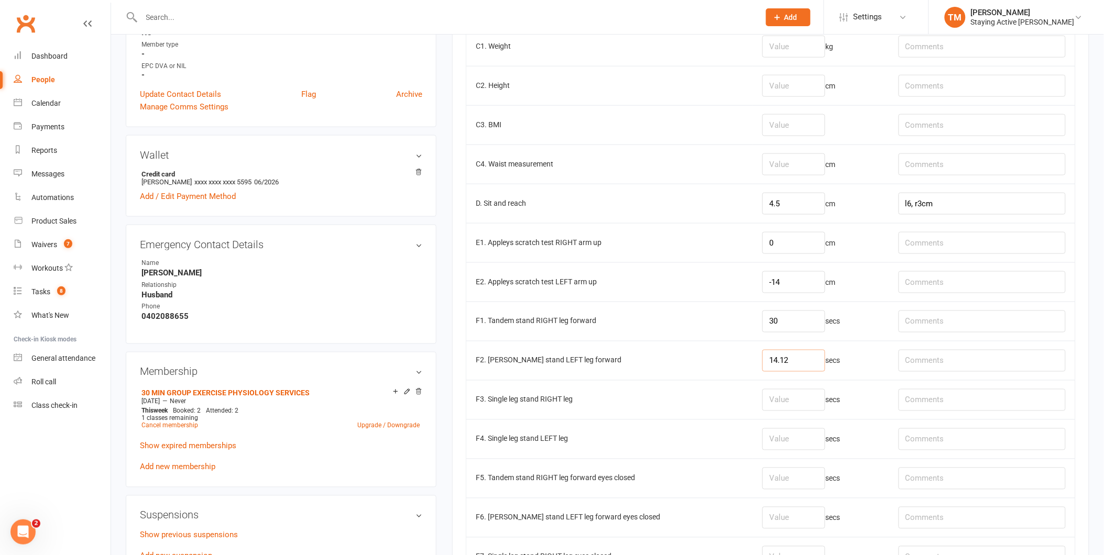
type input "14.12"
click at [768, 404] on input "number" at bounding box center [793, 400] width 63 height 22
click at [767, 437] on input "number" at bounding box center [793, 440] width 63 height 22
type input "16.41"
click at [783, 400] on input "number" at bounding box center [793, 400] width 63 height 22
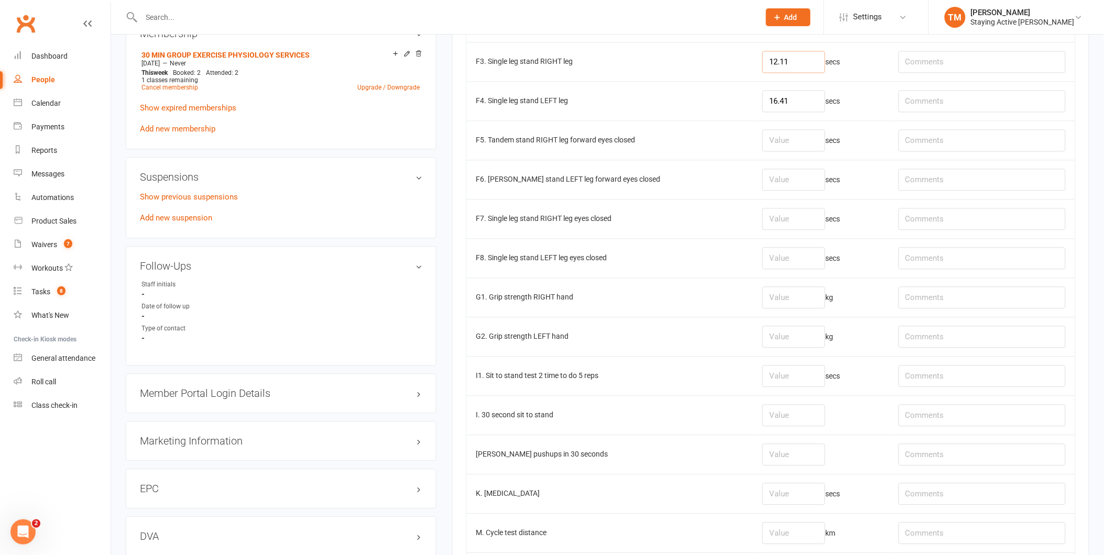
scroll to position [757, 0]
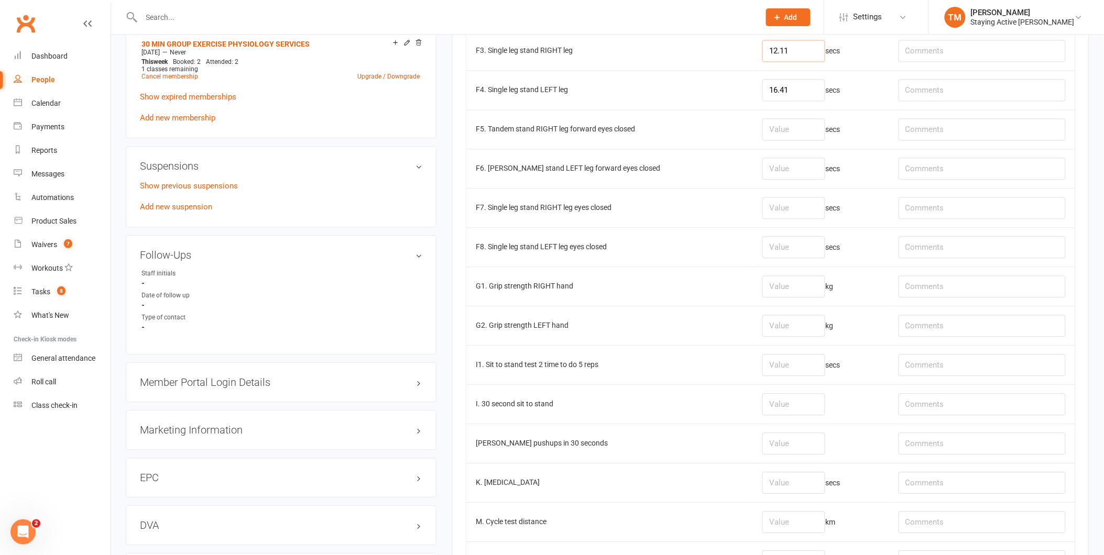
type input "12.11"
click at [762, 288] on input "number" at bounding box center [793, 287] width 63 height 22
click at [770, 322] on input "number" at bounding box center [793, 326] width 63 height 22
click at [770, 292] on input "number" at bounding box center [793, 287] width 63 height 22
type input "22.1"
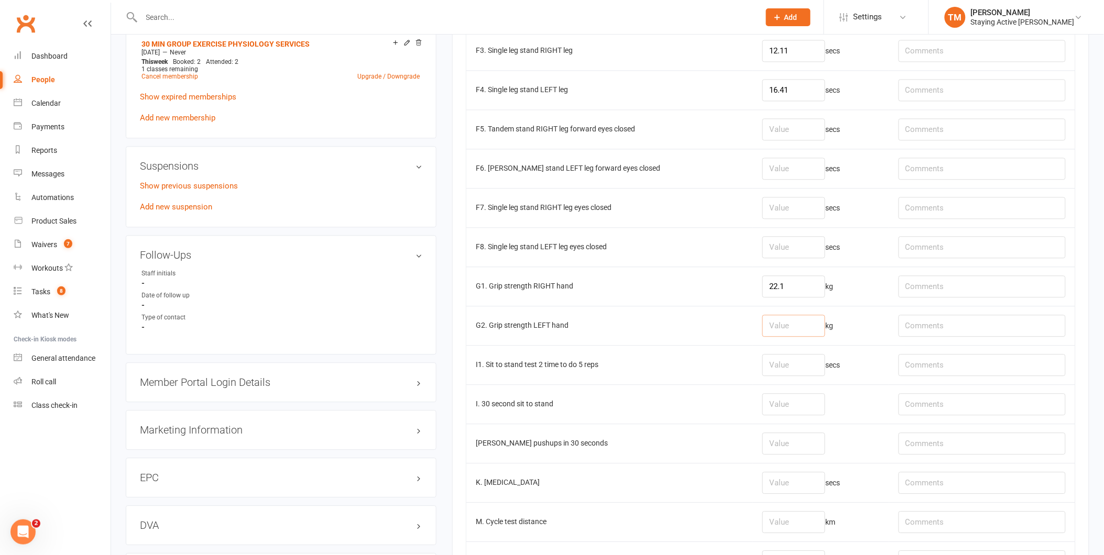
click at [774, 331] on input "number" at bounding box center [793, 326] width 63 height 22
type input "16.4"
click at [847, 305] on td "22.1 kg" at bounding box center [821, 286] width 136 height 39
drag, startPoint x: 846, startPoint y: 292, endPoint x: 811, endPoint y: 333, distance: 54.2
click at [844, 297] on td "22.1 kg" at bounding box center [821, 286] width 136 height 39
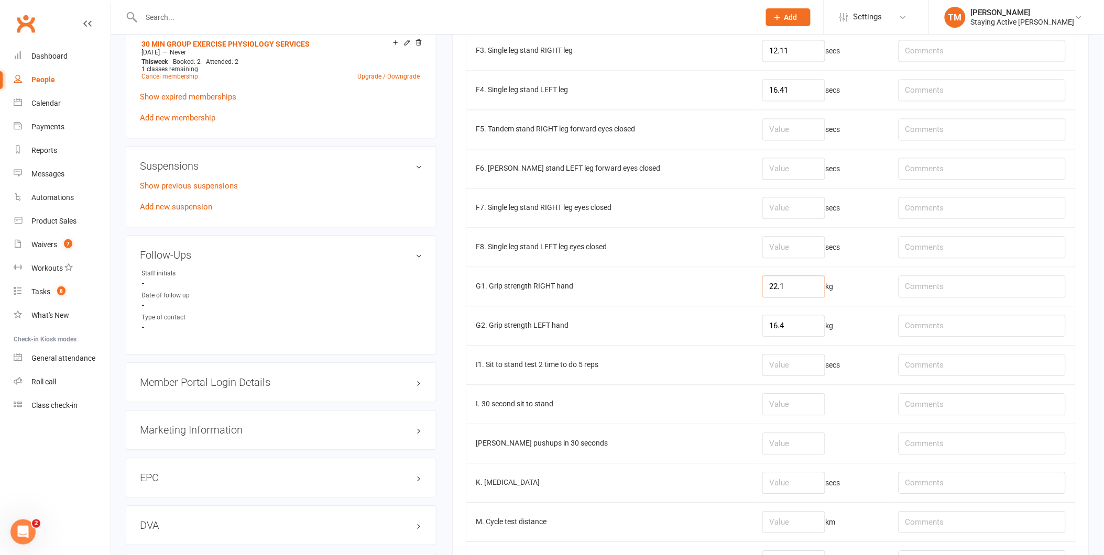
click at [777, 295] on input "22.1" at bounding box center [793, 287] width 63 height 22
type input "25.6"
click at [778, 327] on input "16.4" at bounding box center [793, 326] width 63 height 22
click at [762, 334] on input "16.4" at bounding box center [793, 326] width 63 height 22
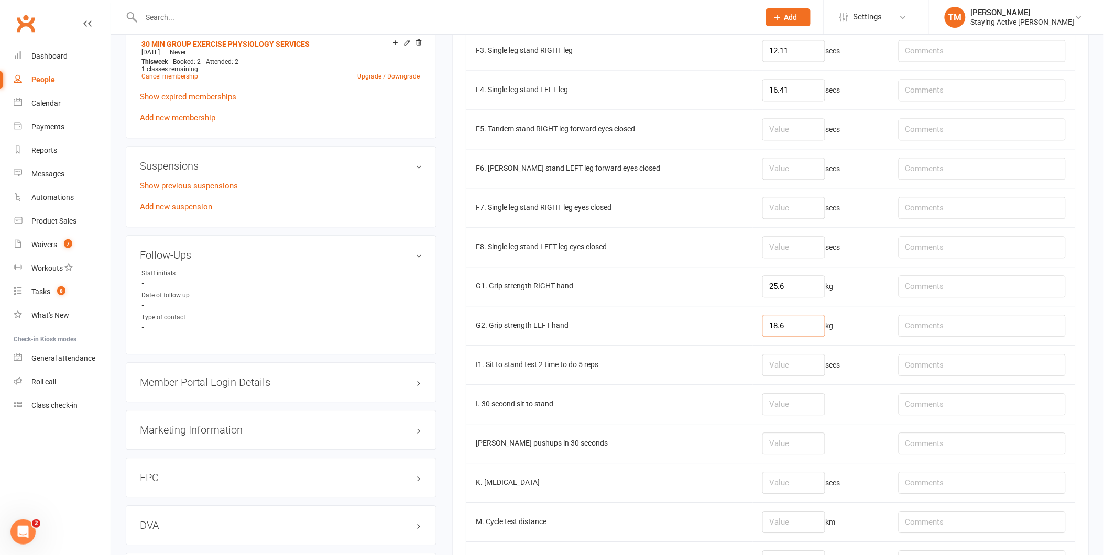
type input "18.6"
click at [724, 323] on td "G2. Grip strength LEFT hand" at bounding box center [609, 325] width 287 height 39
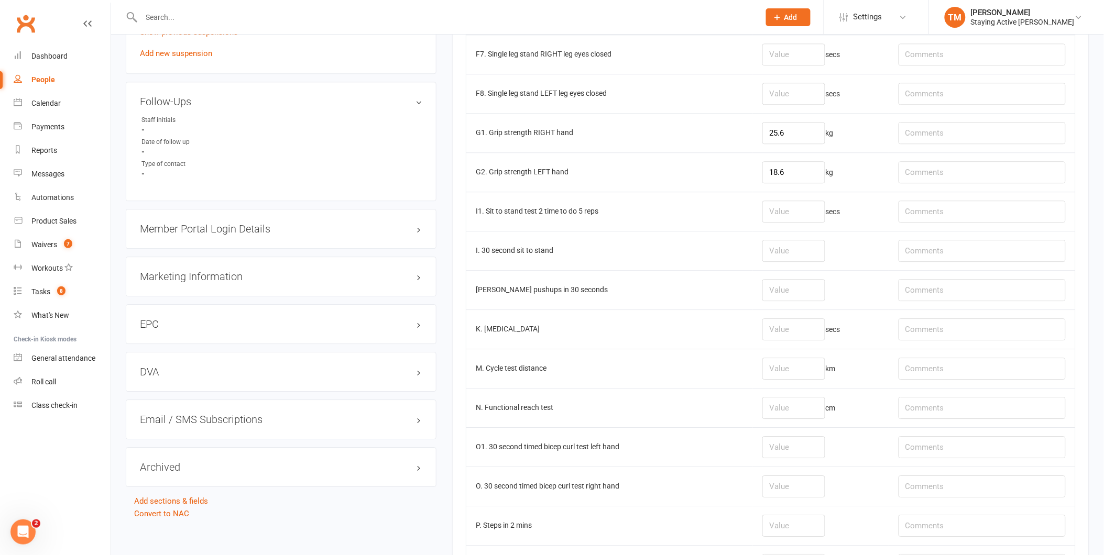
scroll to position [931, 0]
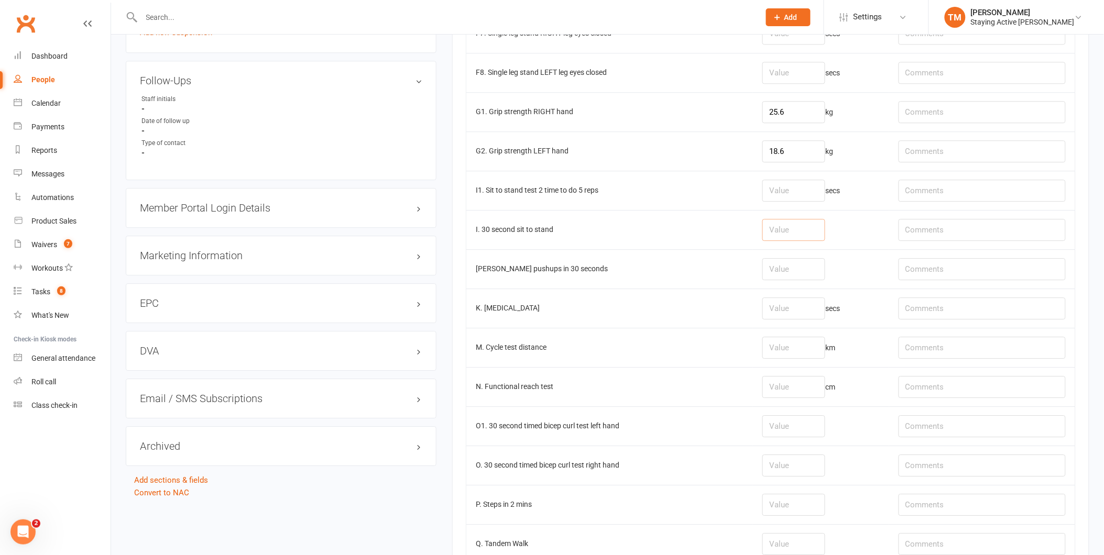
click at [762, 231] on input "number" at bounding box center [793, 230] width 63 height 22
type input "17"
click at [765, 264] on input "number" at bounding box center [793, 269] width 63 height 22
click at [730, 275] on td "J. Wall pushups in 30 seconds" at bounding box center [609, 268] width 287 height 39
click at [781, 269] on input "number" at bounding box center [793, 269] width 63 height 22
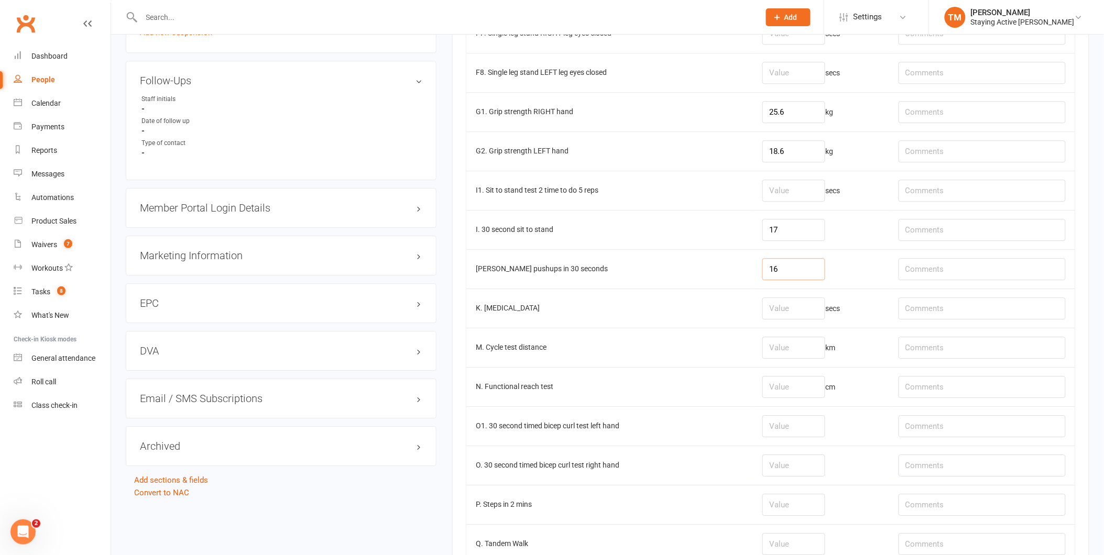
type input "16"
click at [679, 304] on td "K. Timed up and go test" at bounding box center [609, 308] width 287 height 39
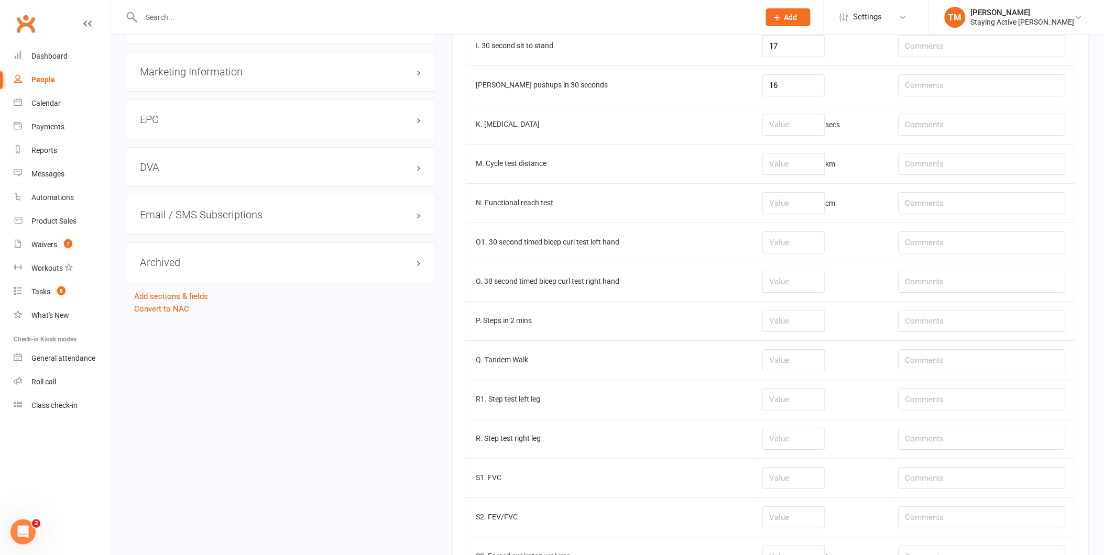
scroll to position [1048, 0]
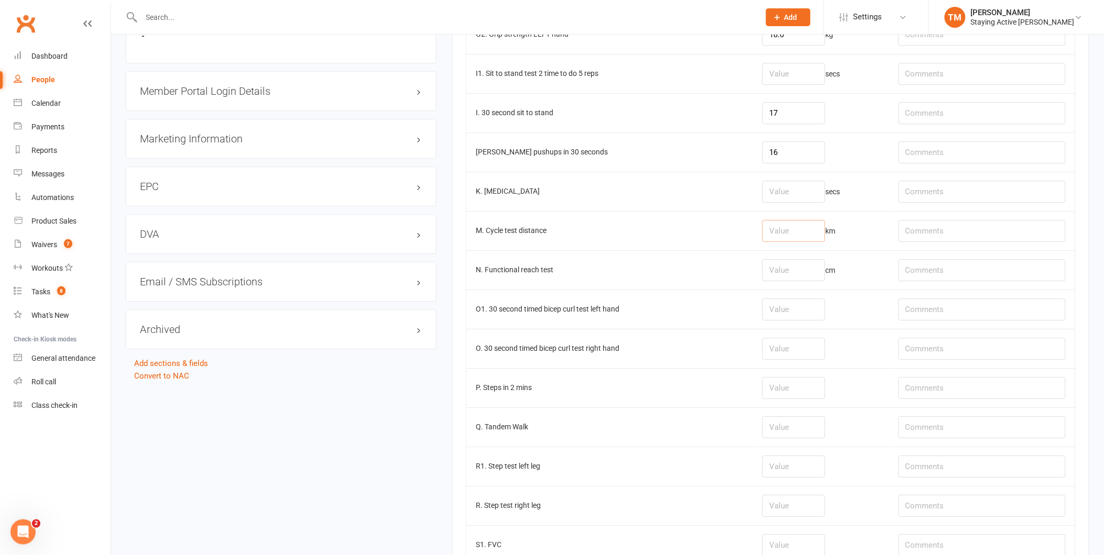
click at [762, 232] on input "number" at bounding box center [793, 231] width 63 height 22
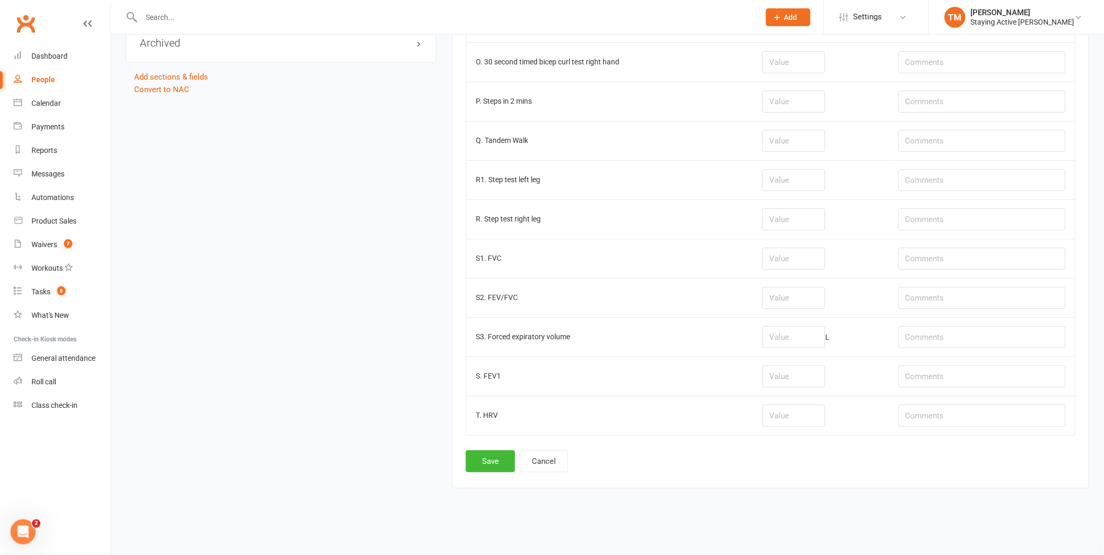
scroll to position [1340, 0]
click at [489, 464] on button "Save" at bounding box center [490, 462] width 49 height 22
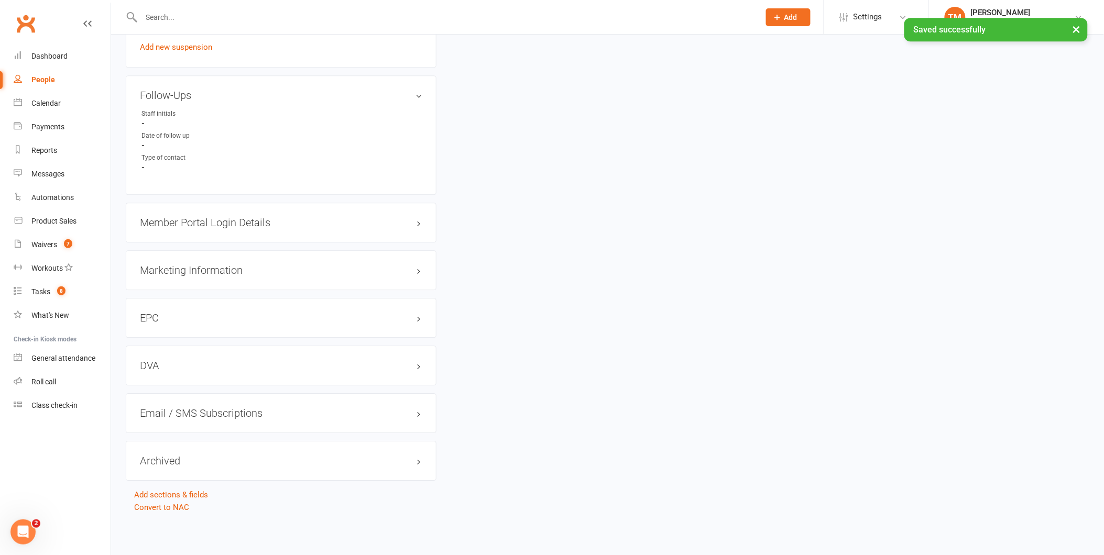
scroll to position [0, 0]
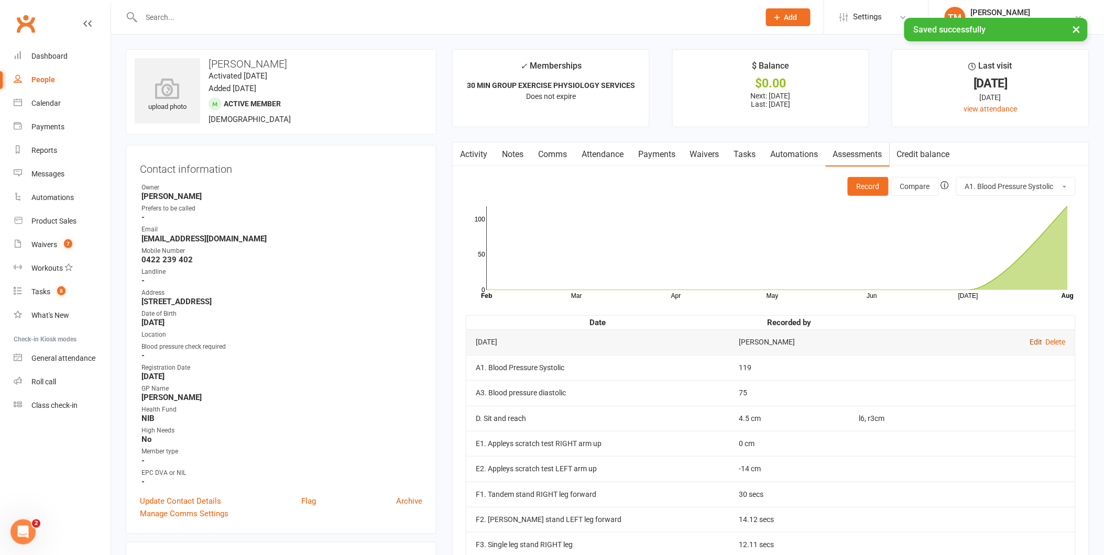
click at [1035, 345] on link "Edit" at bounding box center [1036, 342] width 13 height 8
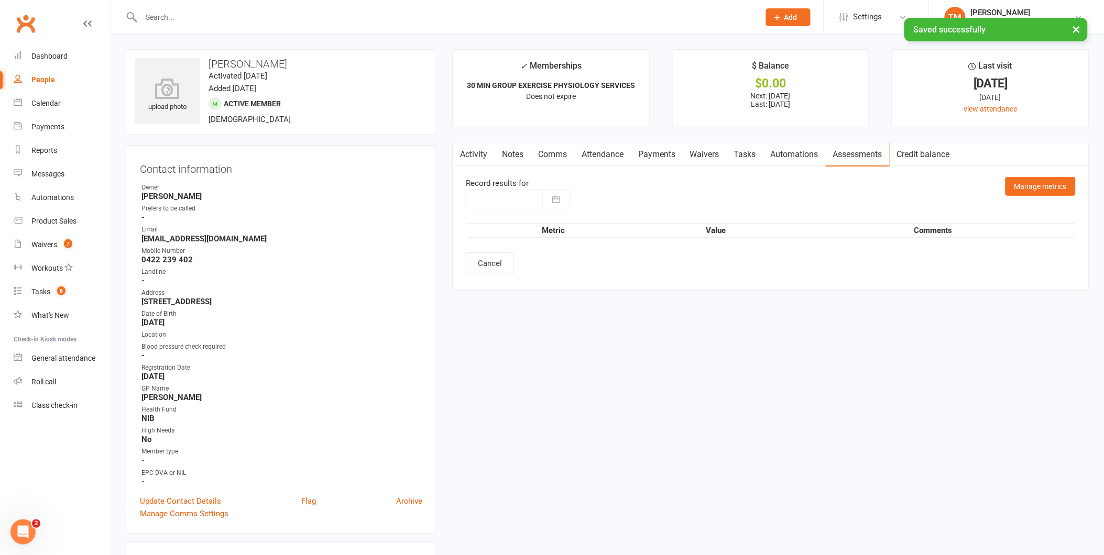
type input "15 Aug 2025"
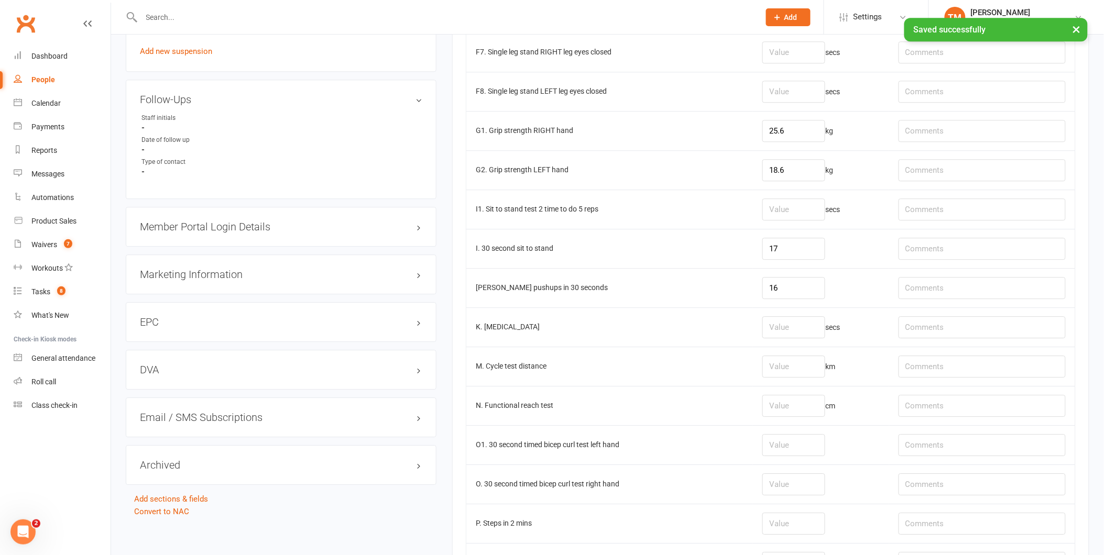
scroll to position [931, 0]
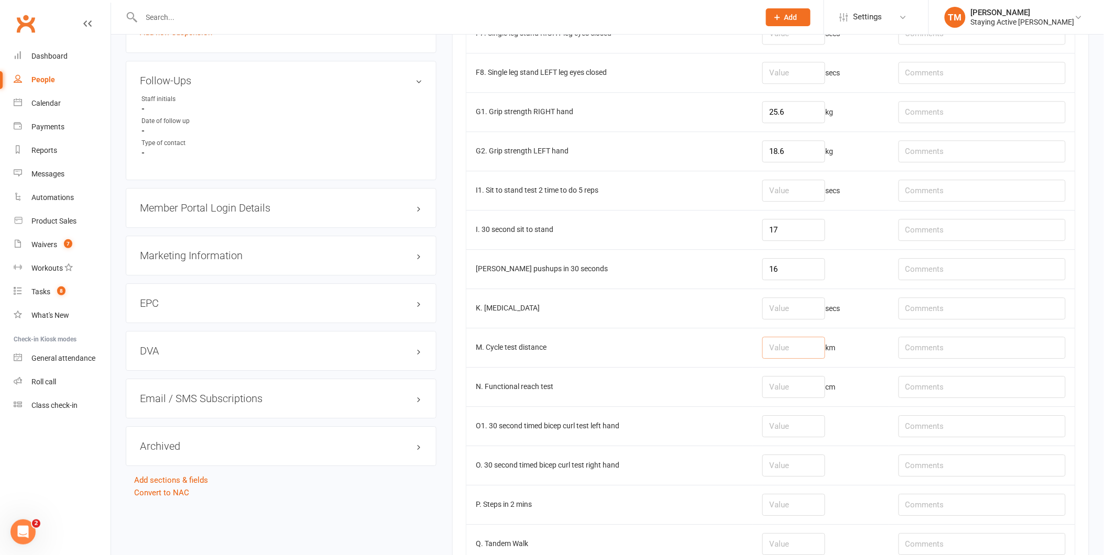
click at [799, 349] on input "number" at bounding box center [793, 348] width 63 height 22
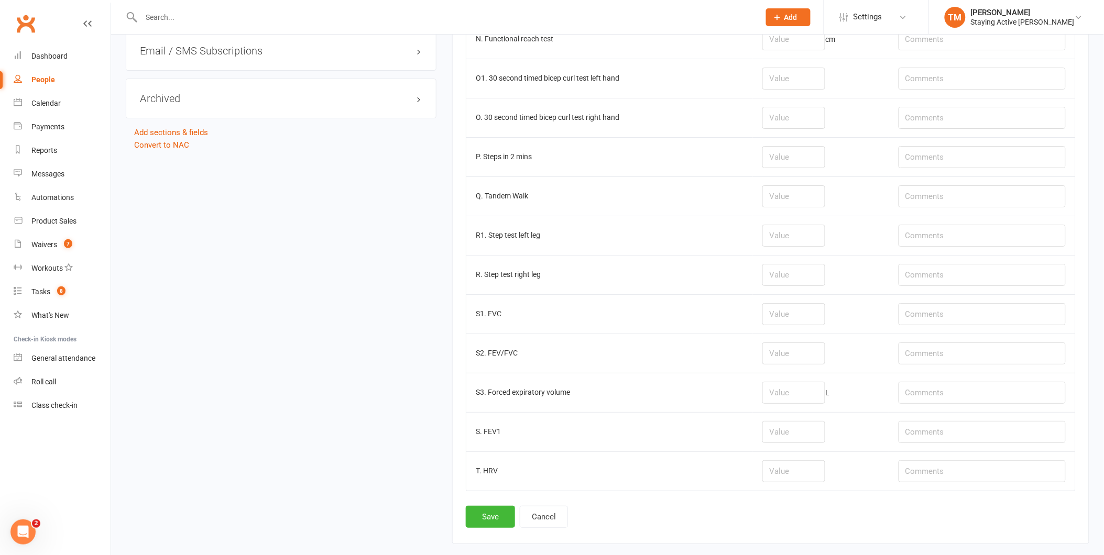
scroll to position [1340, 0]
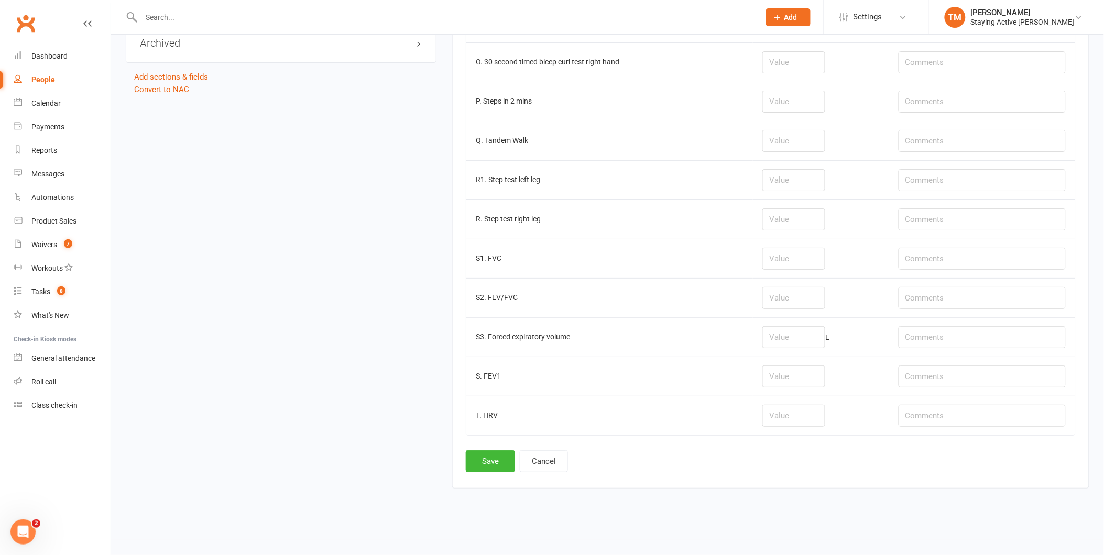
type input "0.96"
click at [483, 457] on button "Save" at bounding box center [490, 462] width 49 height 22
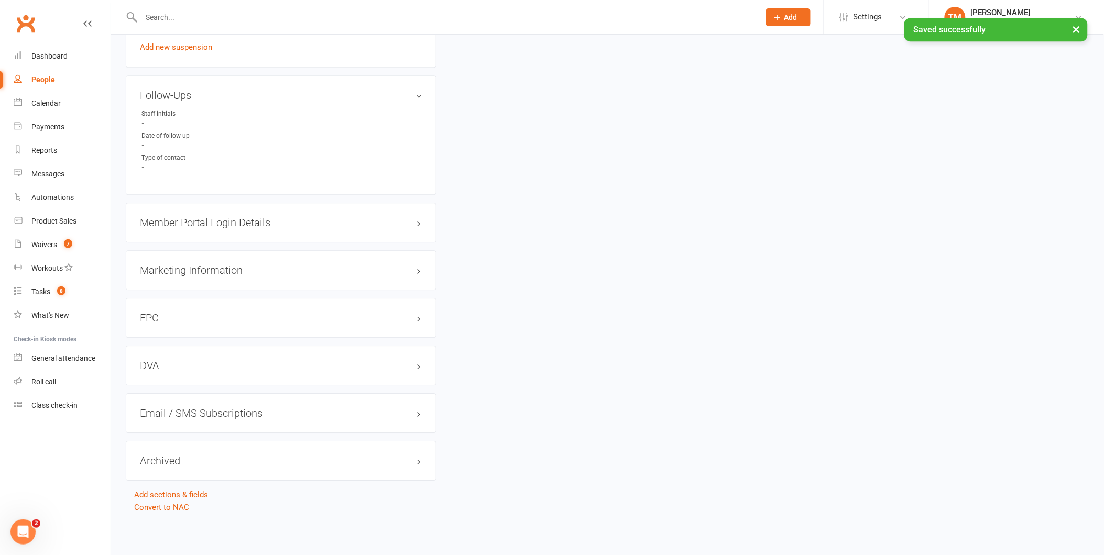
scroll to position [0, 0]
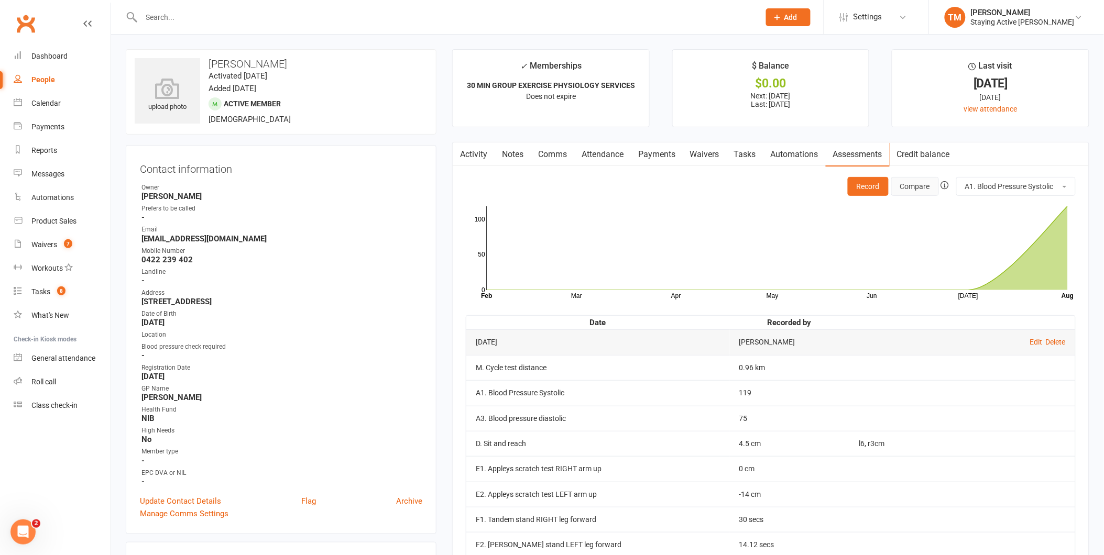
click at [915, 187] on button "Compare" at bounding box center [915, 186] width 48 height 19
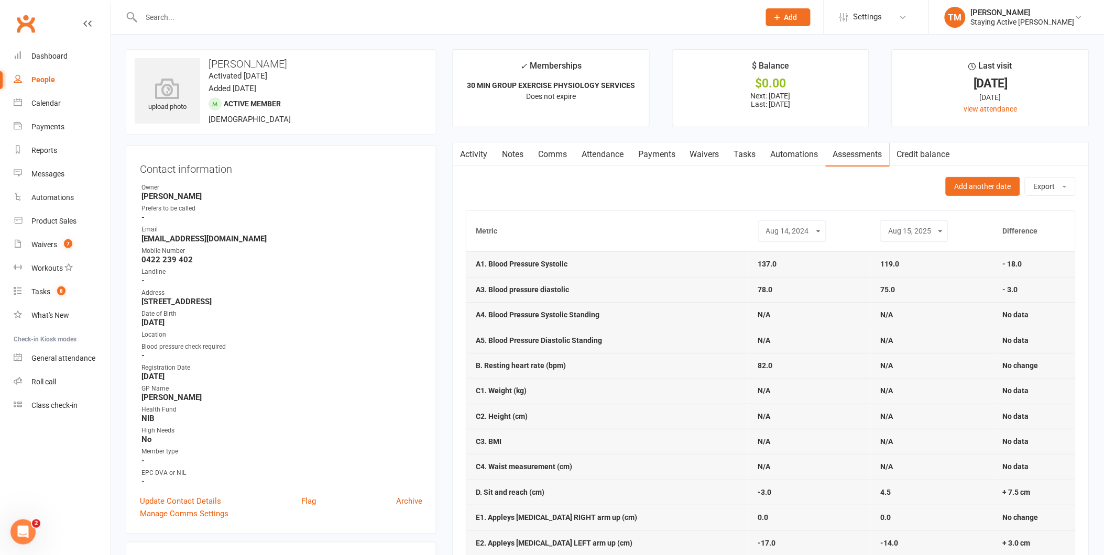
click at [813, 233] on select "Mar 21, 2024 Aug 14, 2024 Aug 15, 2025" at bounding box center [792, 231] width 54 height 12
click at [765, 226] on select "Mar 21, 2024 Aug 14, 2024 Aug 15, 2025" at bounding box center [792, 231] width 54 height 12
click at [1055, 20] on div "Staying Active [PERSON_NAME]" at bounding box center [1023, 21] width 104 height 9
click at [1004, 138] on link "Sign out" at bounding box center [1016, 145] width 175 height 24
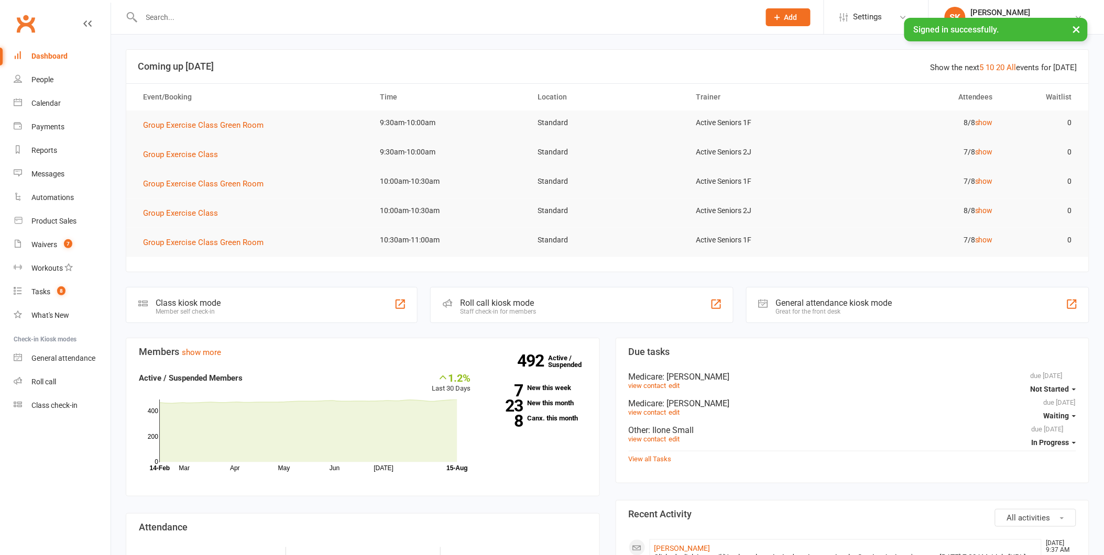
click at [413, 20] on input "text" at bounding box center [445, 17] width 614 height 15
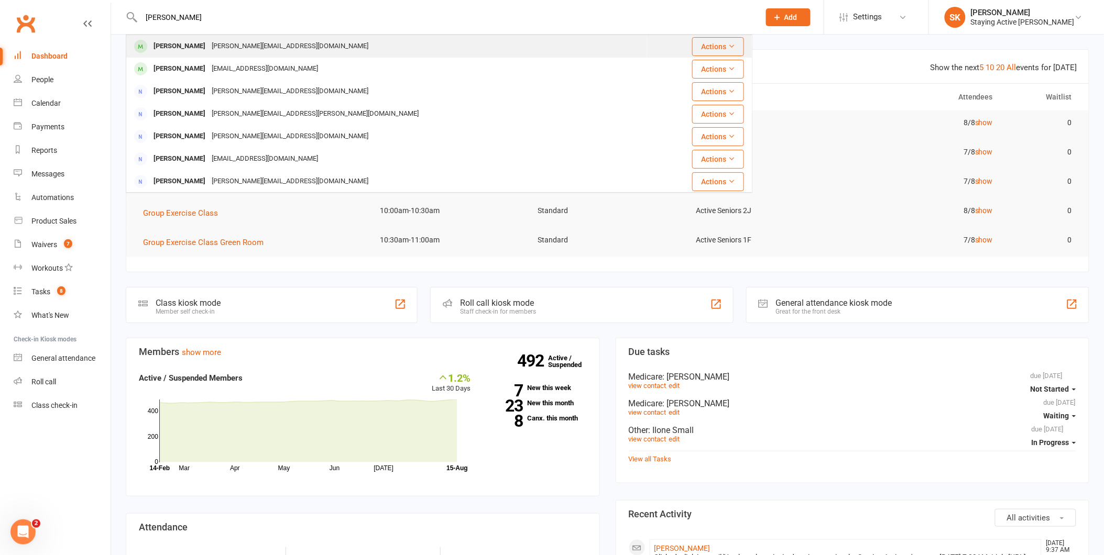
type input "ann barry"
click at [312, 48] on div "Ann Barry a.barry@optusnet.com.au" at bounding box center [387, 46] width 520 height 21
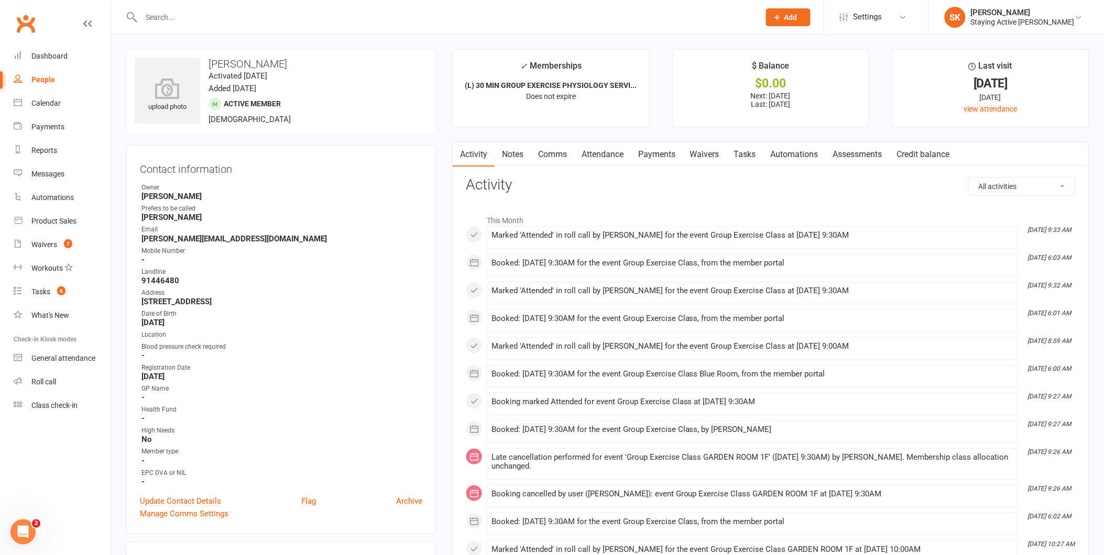
click at [518, 151] on link "Notes" at bounding box center [513, 155] width 36 height 24
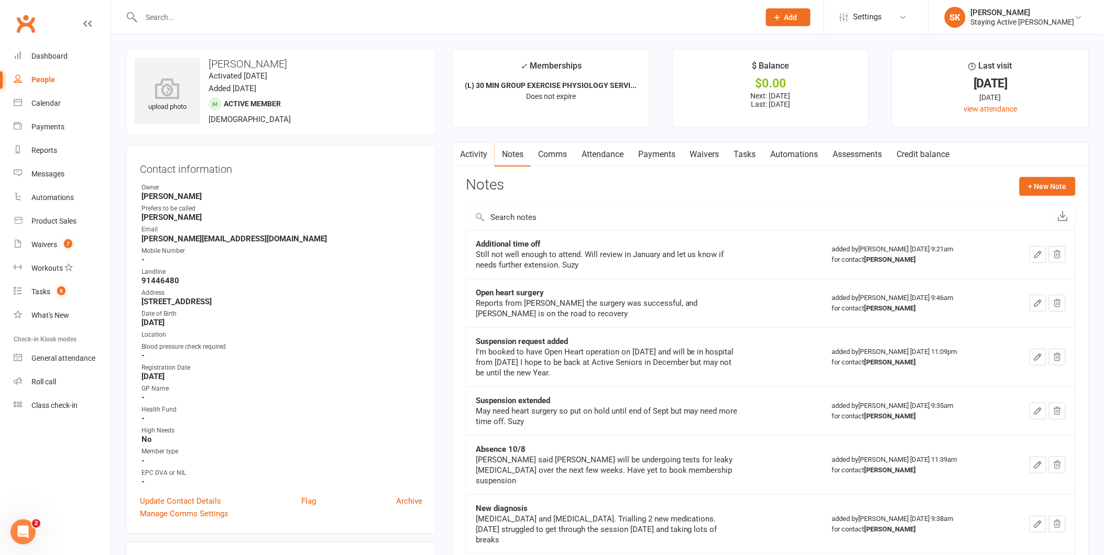
click at [481, 153] on link "Activity" at bounding box center [474, 155] width 42 height 24
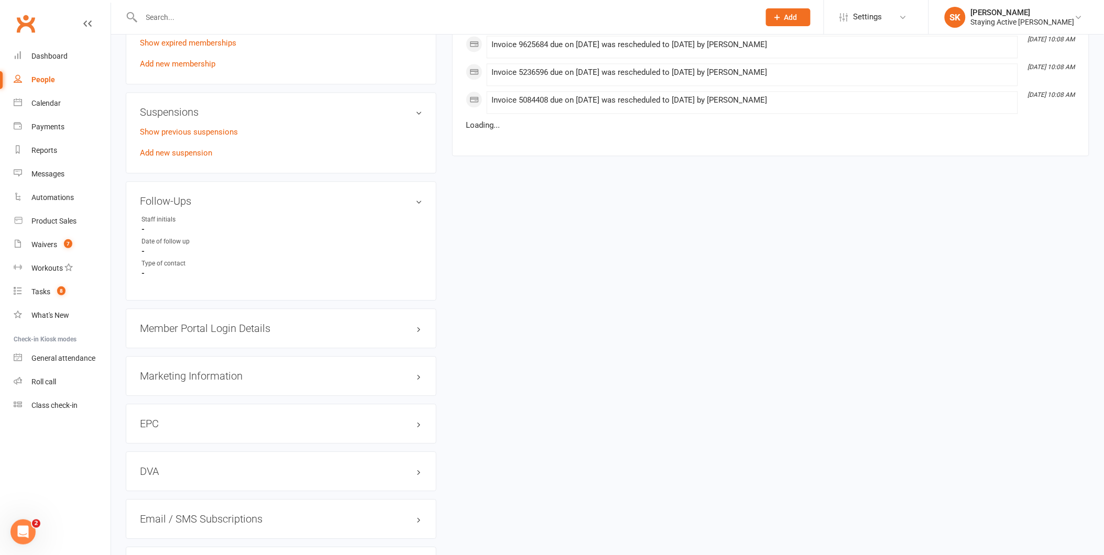
scroll to position [815, 0]
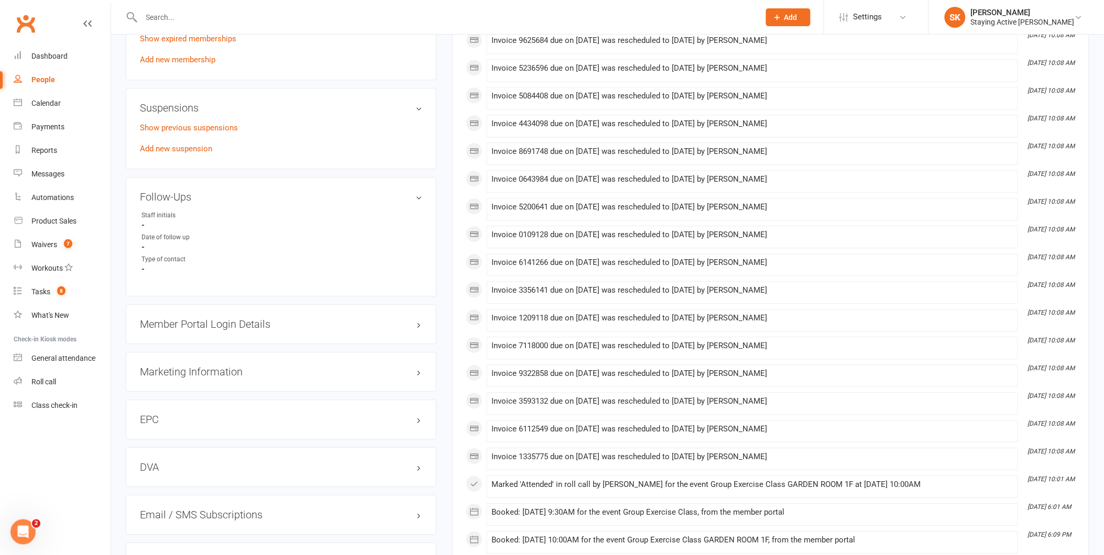
click at [247, 321] on h3 "Member Portal Login Details" at bounding box center [281, 325] width 282 height 12
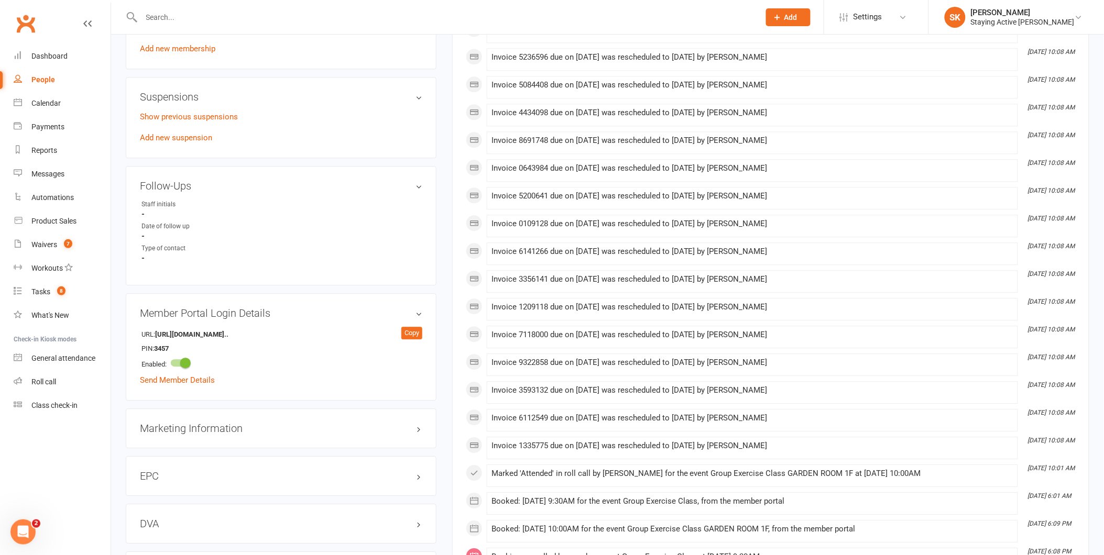
scroll to position [698, 0]
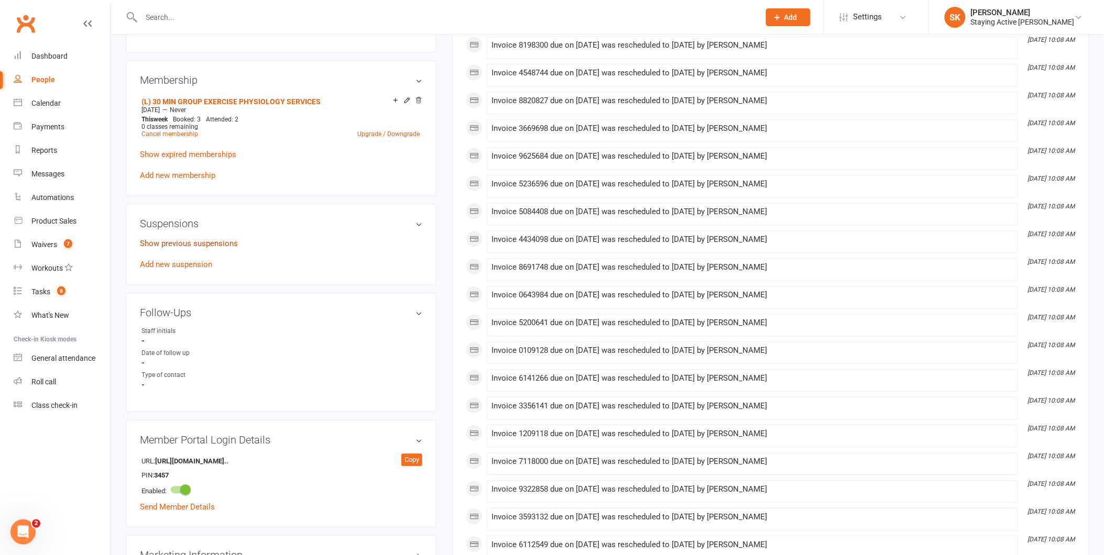
click at [225, 242] on link "Show previous suspensions" at bounding box center [189, 243] width 98 height 9
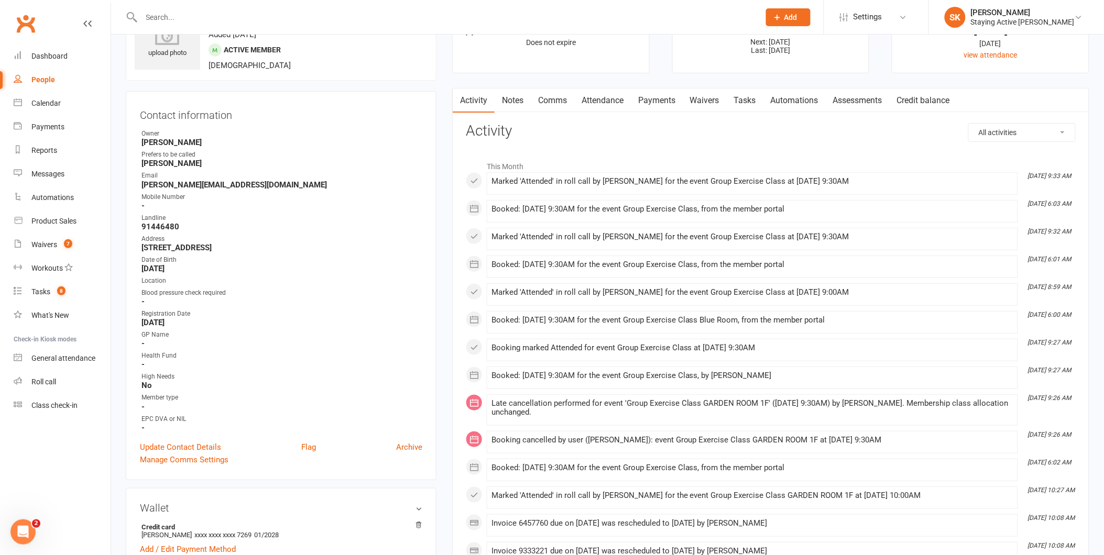
scroll to position [0, 0]
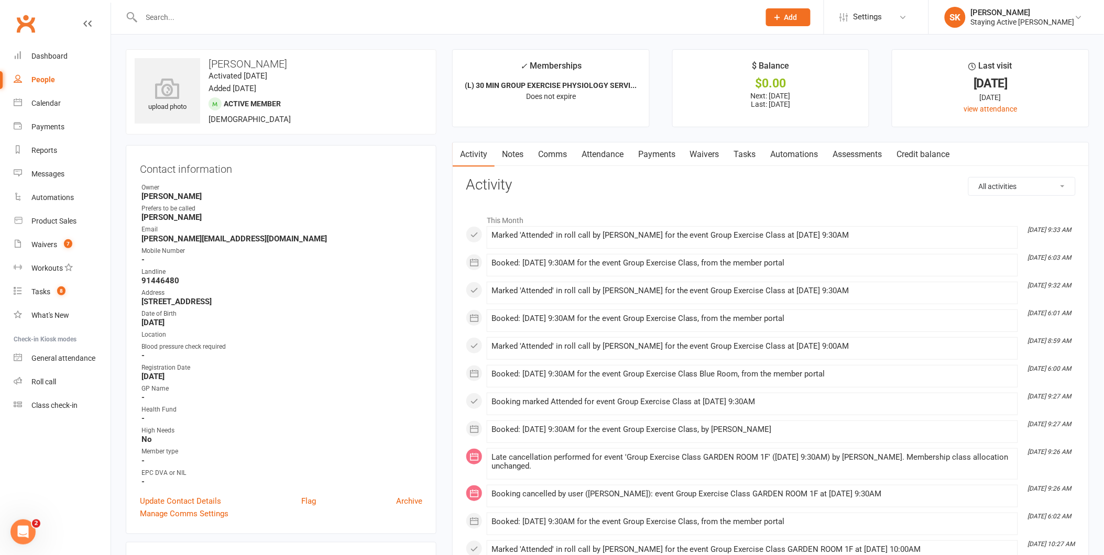
click at [515, 152] on link "Notes" at bounding box center [513, 155] width 36 height 24
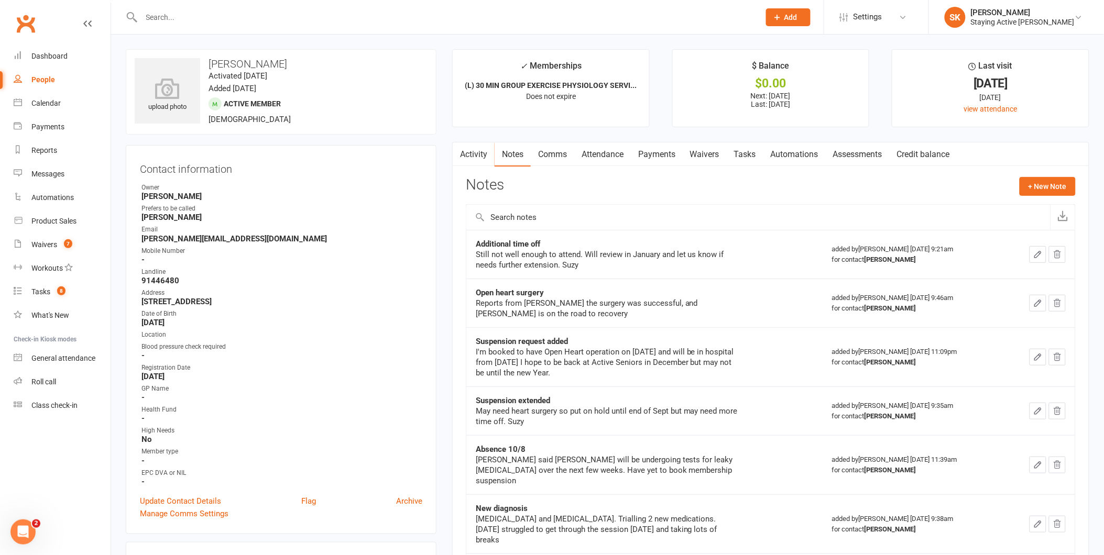
click at [477, 158] on link "Activity" at bounding box center [474, 155] width 42 height 24
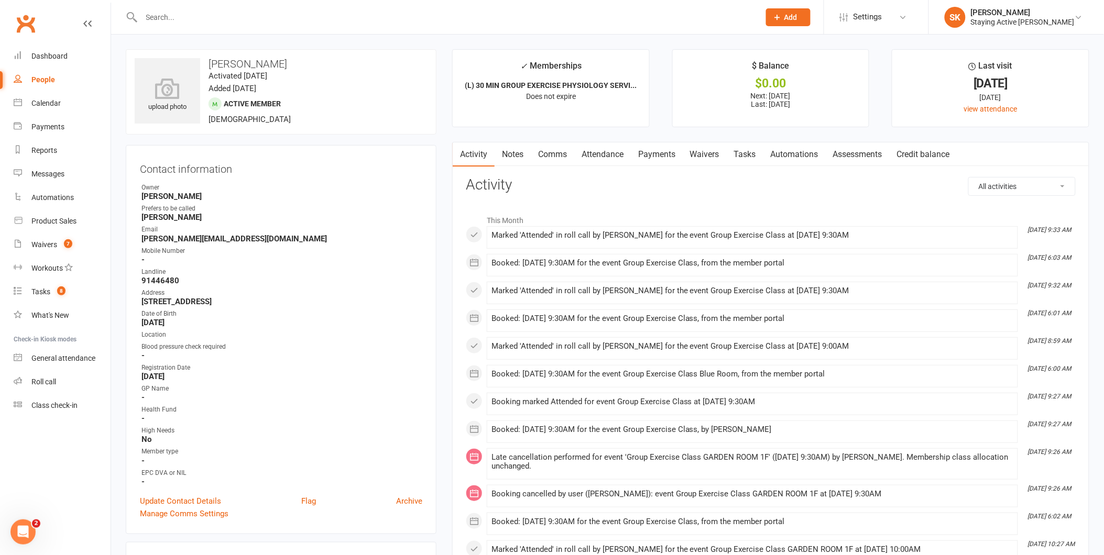
click at [848, 148] on link "Assessments" at bounding box center [858, 155] width 64 height 24
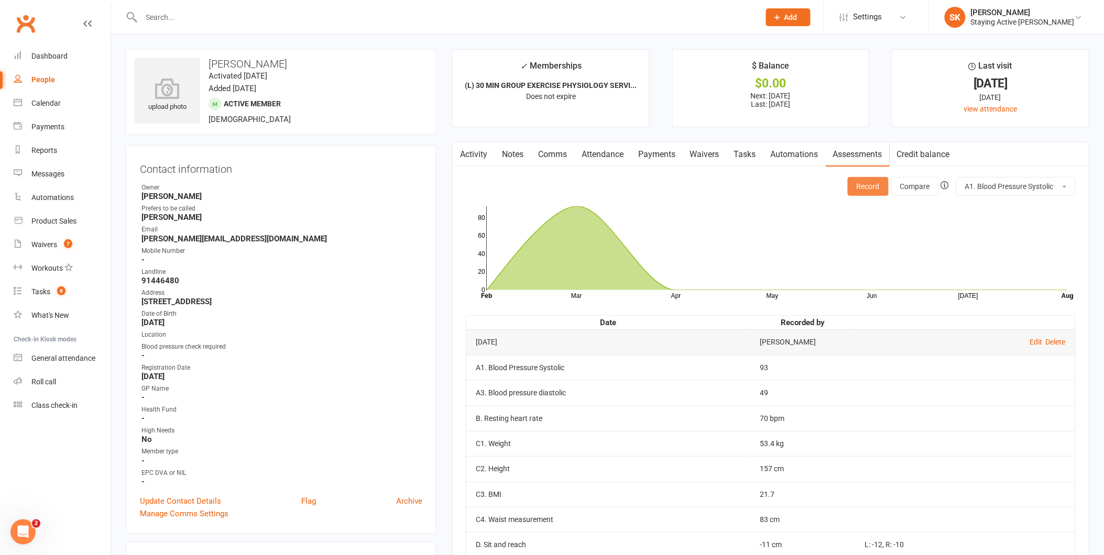
click at [871, 184] on button "Record" at bounding box center [868, 186] width 41 height 19
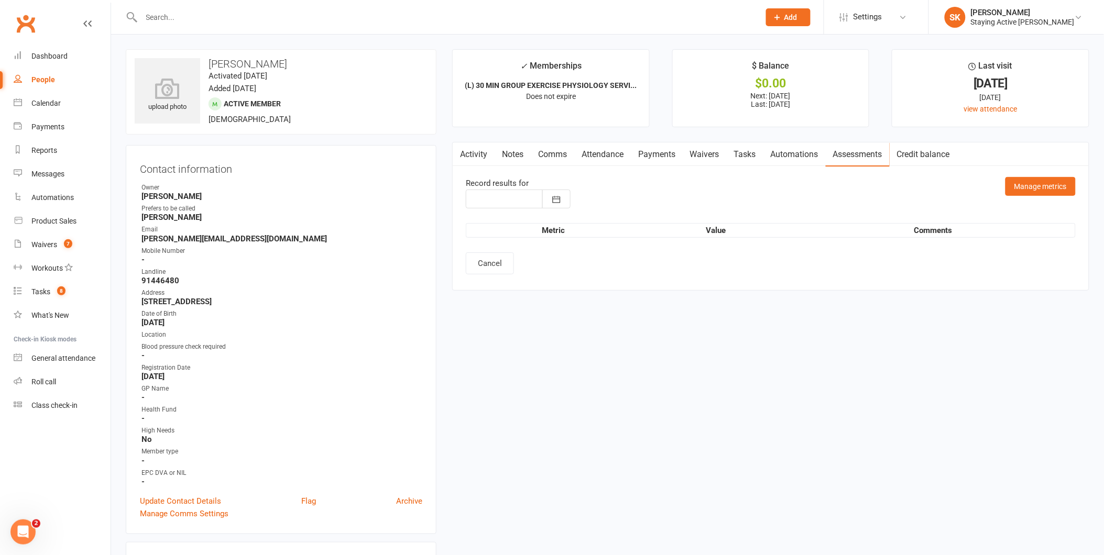
type input "15 Aug 2025"
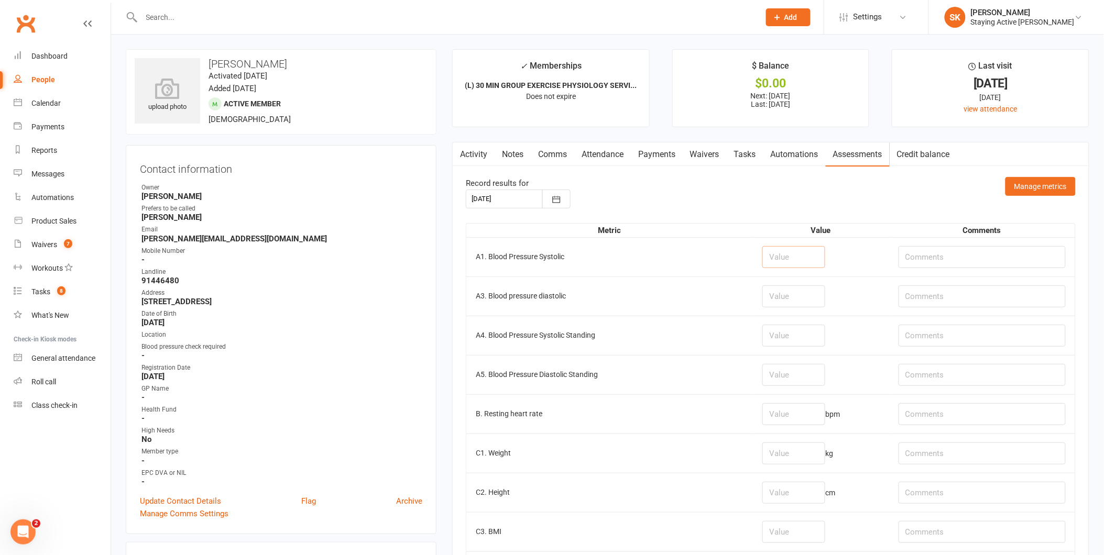
click at [762, 257] on input "number" at bounding box center [793, 257] width 63 height 22
type input "92"
click at [780, 297] on input "number" at bounding box center [793, 297] width 63 height 22
type input "49"
click at [783, 417] on input "number" at bounding box center [793, 414] width 63 height 22
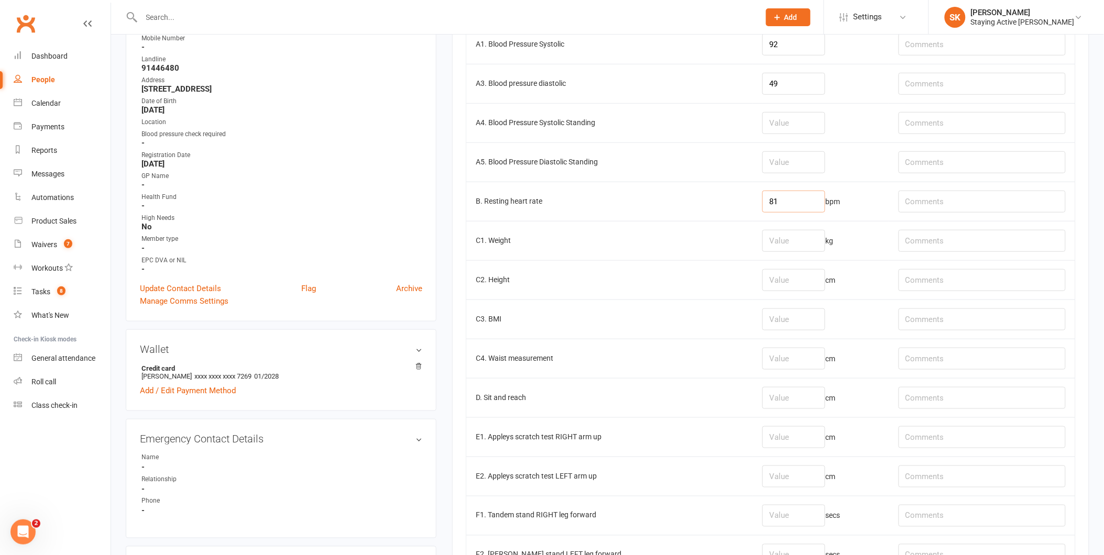
scroll to position [233, 0]
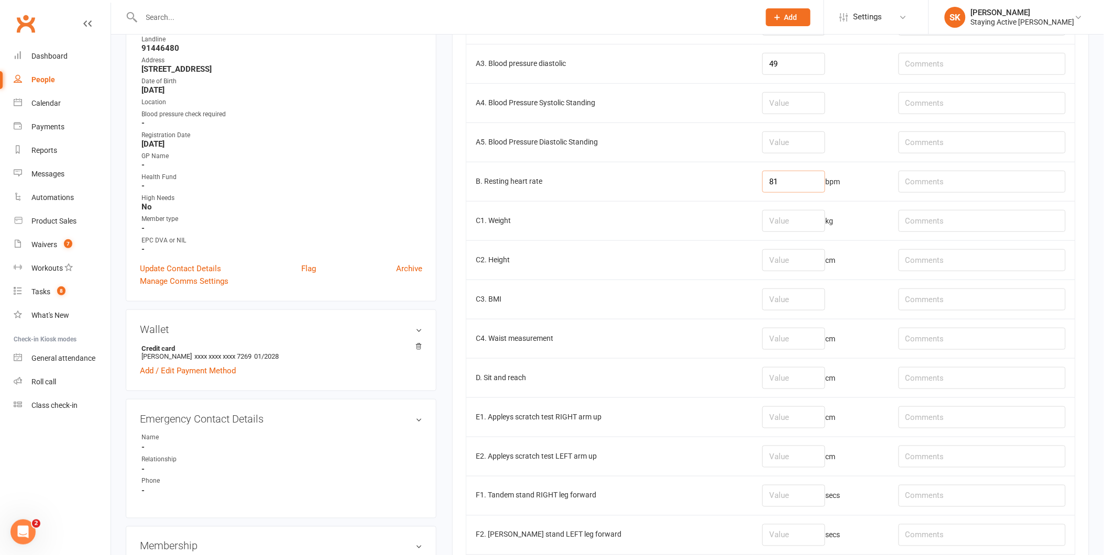
type input "81"
click at [783, 381] on input "number" at bounding box center [793, 378] width 63 height 22
type input "-8"
drag, startPoint x: 762, startPoint y: 417, endPoint x: 768, endPoint y: 411, distance: 8.2
click at [765, 412] on input "number" at bounding box center [793, 418] width 63 height 22
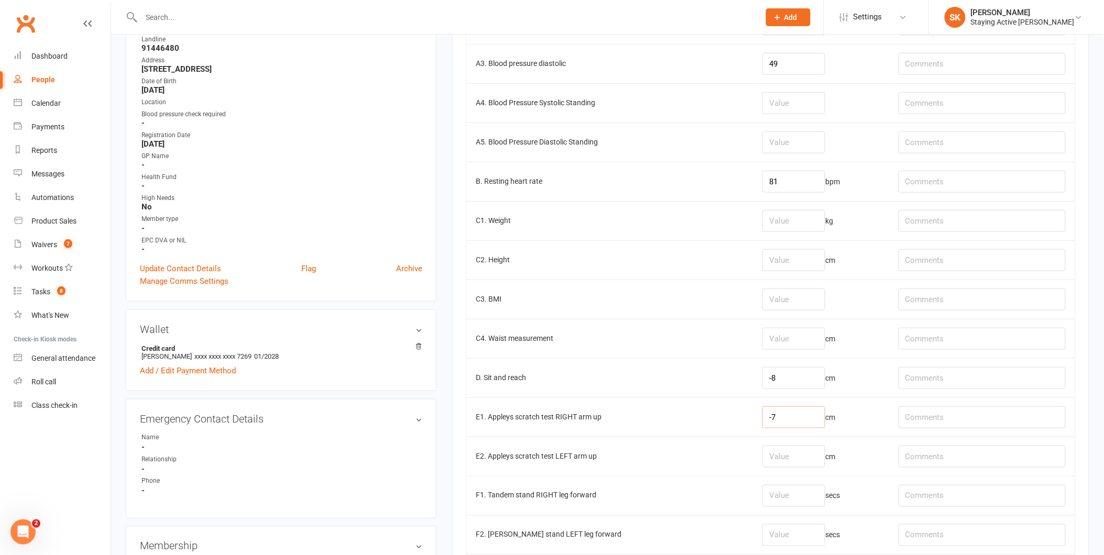
type input "-7"
drag, startPoint x: 769, startPoint y: 456, endPoint x: 768, endPoint y: 450, distance: 6.5
click at [768, 450] on input "number" at bounding box center [793, 457] width 63 height 22
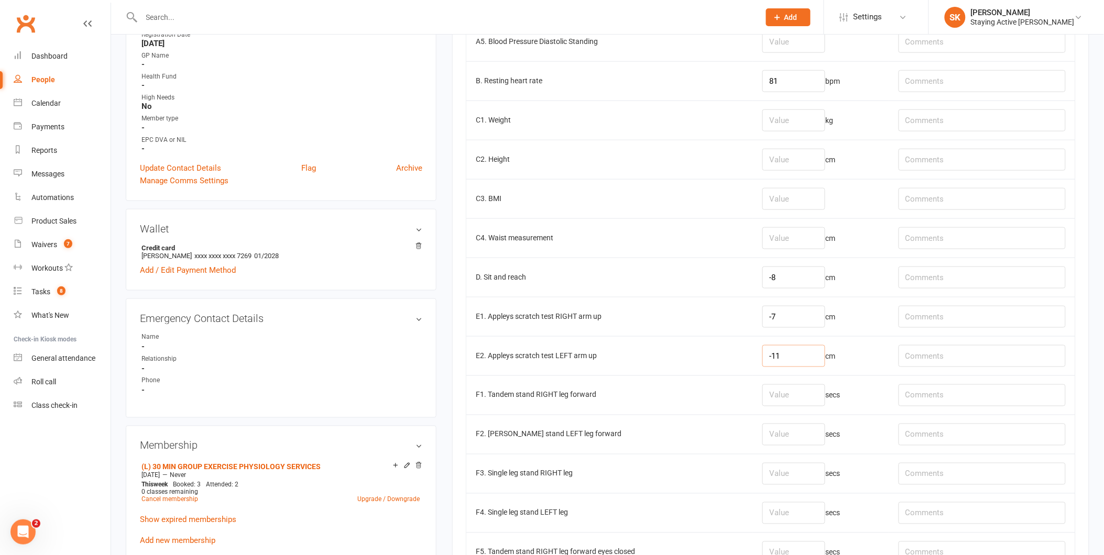
scroll to position [349, 0]
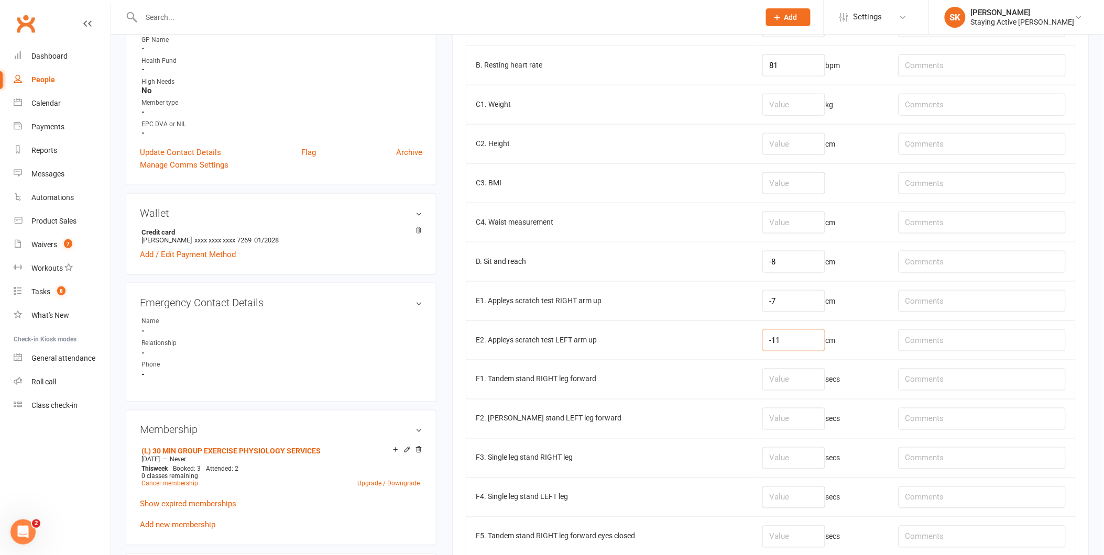
type input "-11"
click at [783, 424] on input "number" at bounding box center [793, 419] width 63 height 22
type input "30"
click at [786, 375] on input "number" at bounding box center [793, 380] width 63 height 22
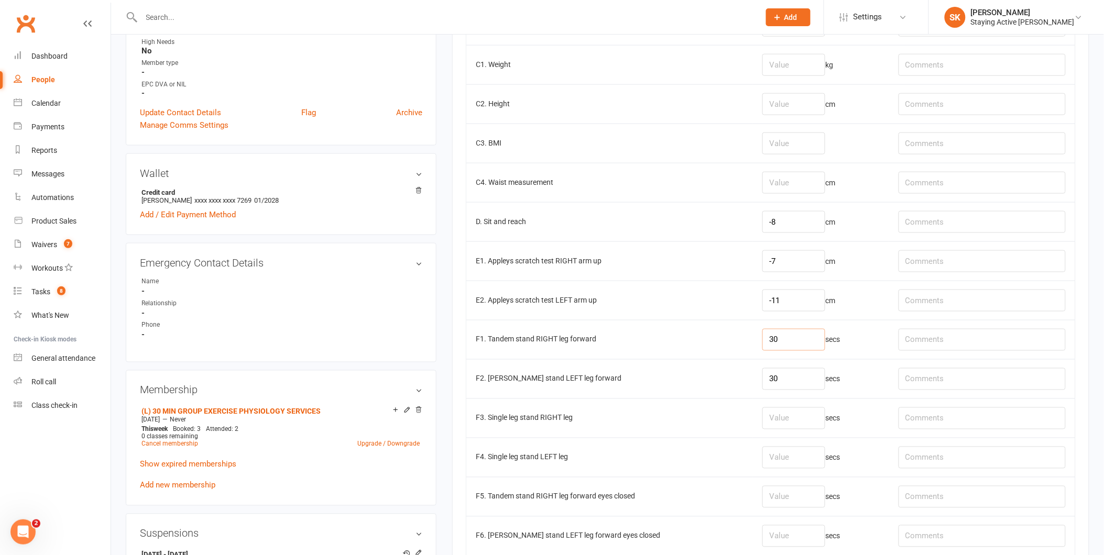
scroll to position [407, 0]
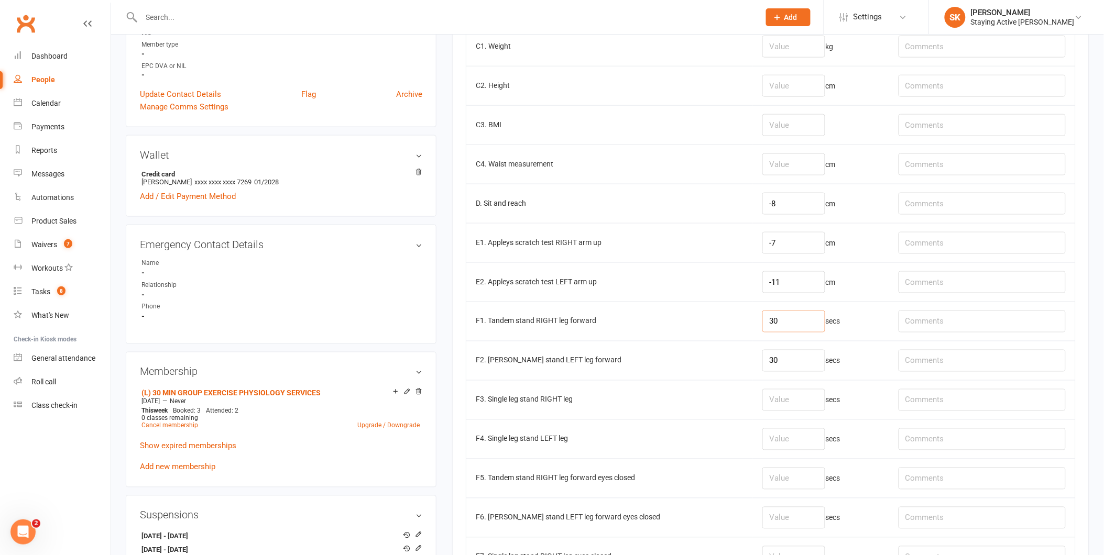
type input "30"
click at [774, 407] on input "number" at bounding box center [793, 400] width 63 height 22
type input "9.72"
drag, startPoint x: 793, startPoint y: 446, endPoint x: 792, endPoint y: 439, distance: 7.4
click at [792, 439] on input "number" at bounding box center [793, 440] width 63 height 22
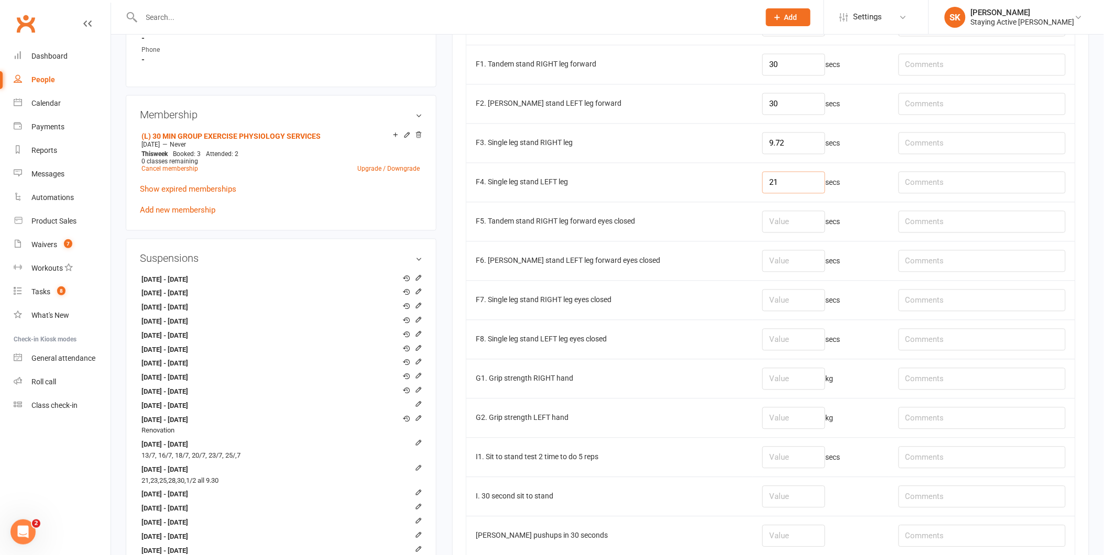
scroll to position [698, 0]
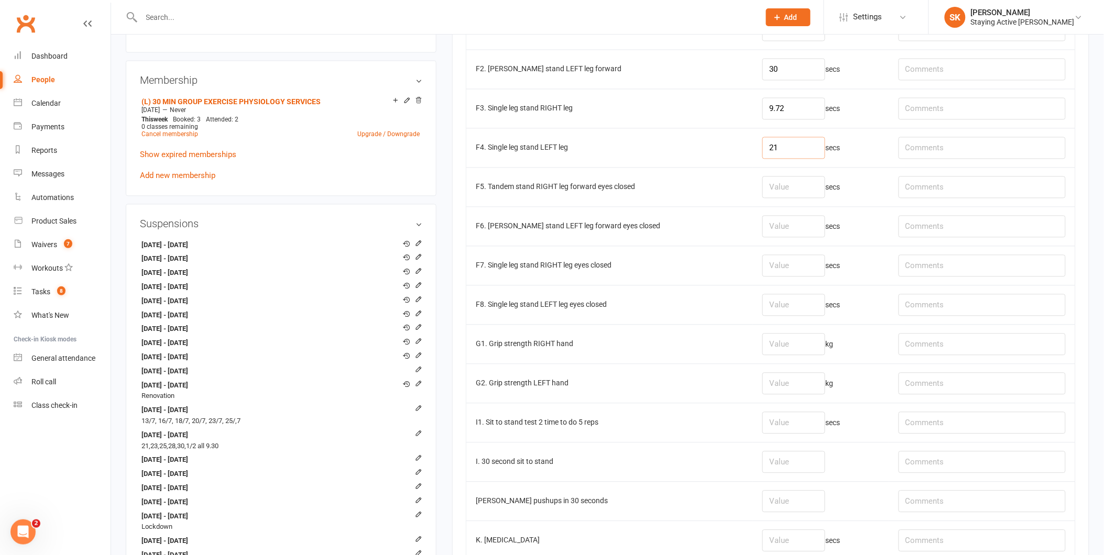
type input "21"
click at [771, 394] on input "number" at bounding box center [793, 384] width 63 height 22
type input "14.3"
click at [787, 347] on input "number" at bounding box center [793, 345] width 63 height 22
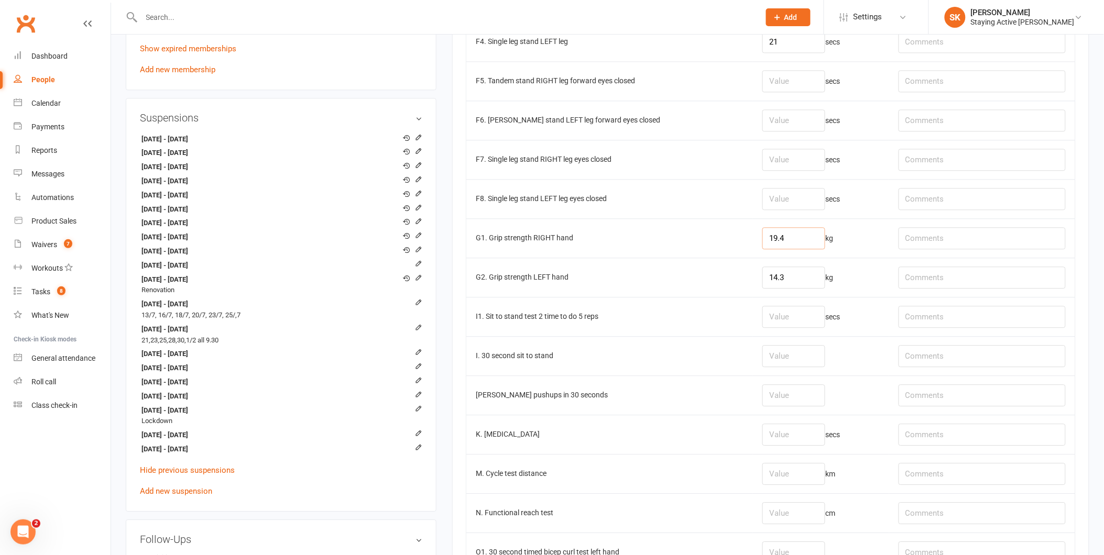
scroll to position [873, 0]
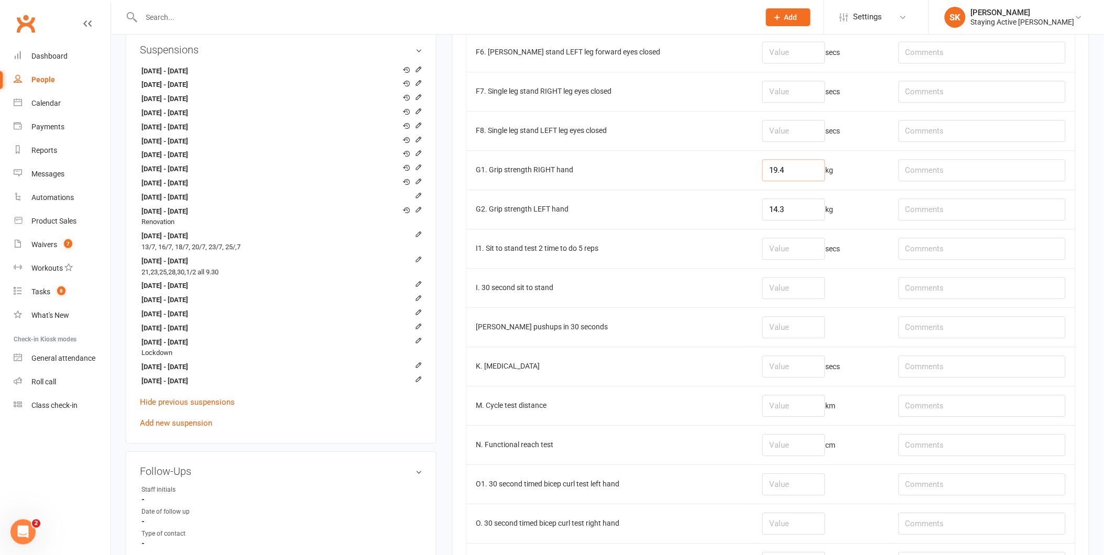
type input "19.4"
click at [764, 291] on input "number" at bounding box center [793, 288] width 63 height 22
type input "6"
click at [935, 289] on input "text" at bounding box center [982, 288] width 167 height 22
type input "stopped at 20s - knee valgus"
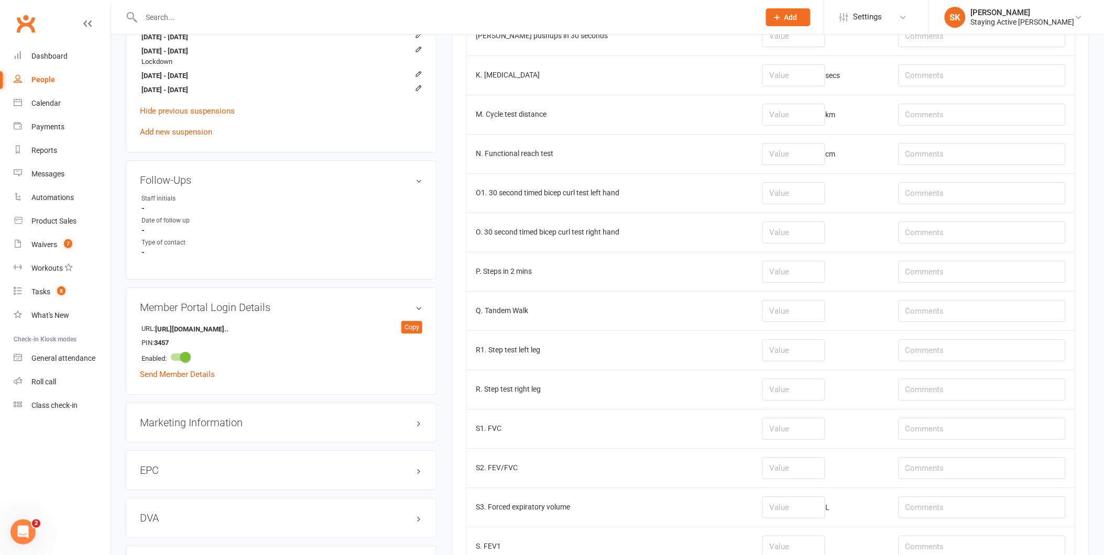
scroll to position [1340, 0]
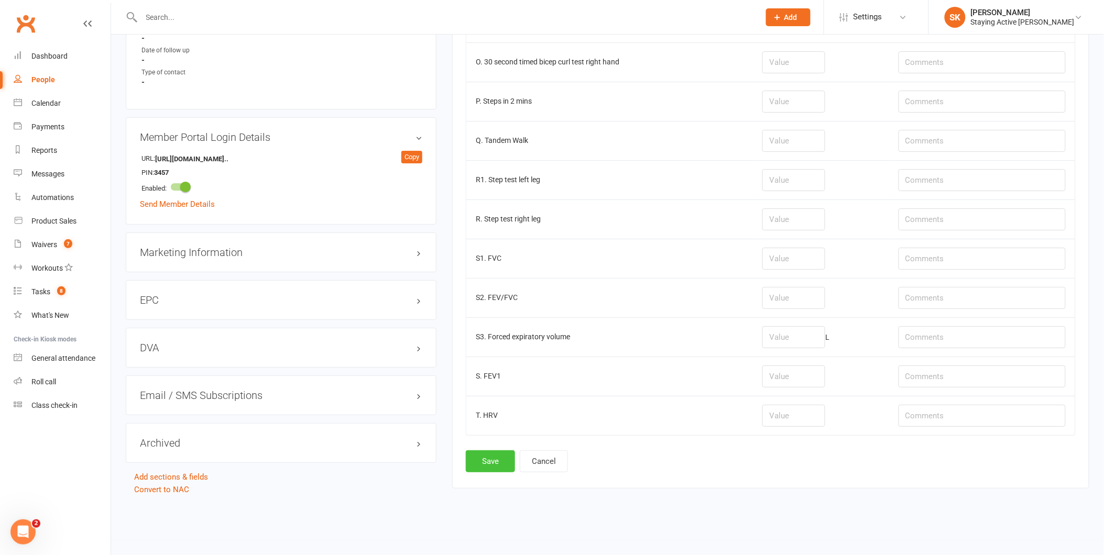
click at [488, 463] on button "Save" at bounding box center [490, 462] width 49 height 22
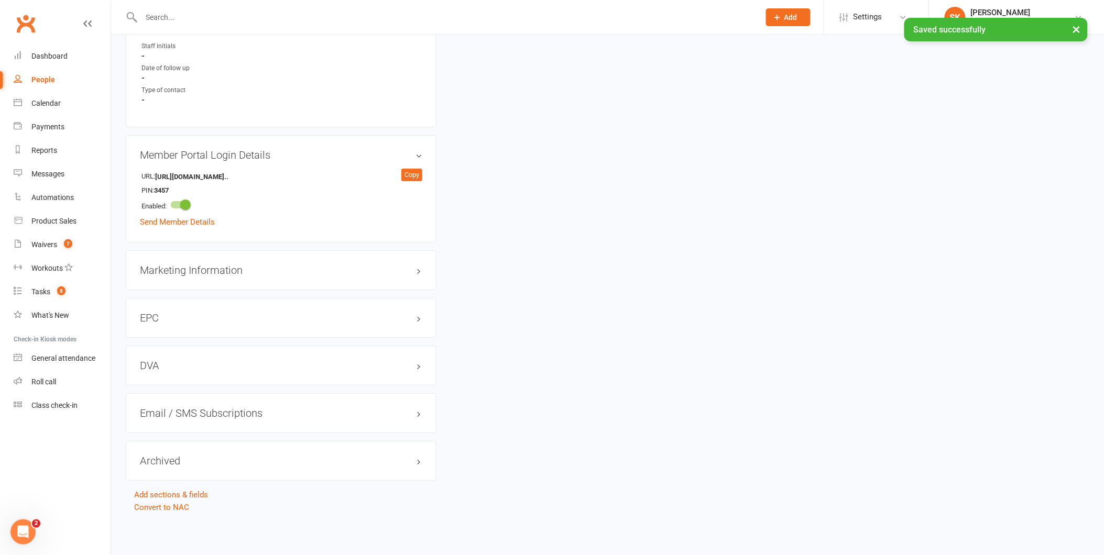
scroll to position [0, 0]
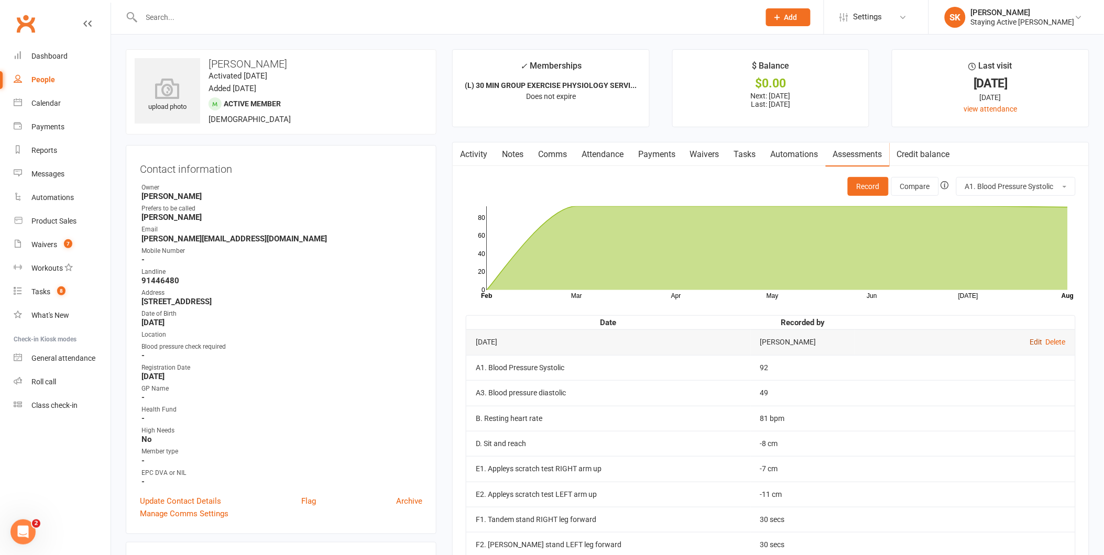
drag, startPoint x: 1032, startPoint y: 341, endPoint x: 996, endPoint y: 363, distance: 42.6
click at [1032, 341] on link "Edit" at bounding box center [1036, 342] width 13 height 8
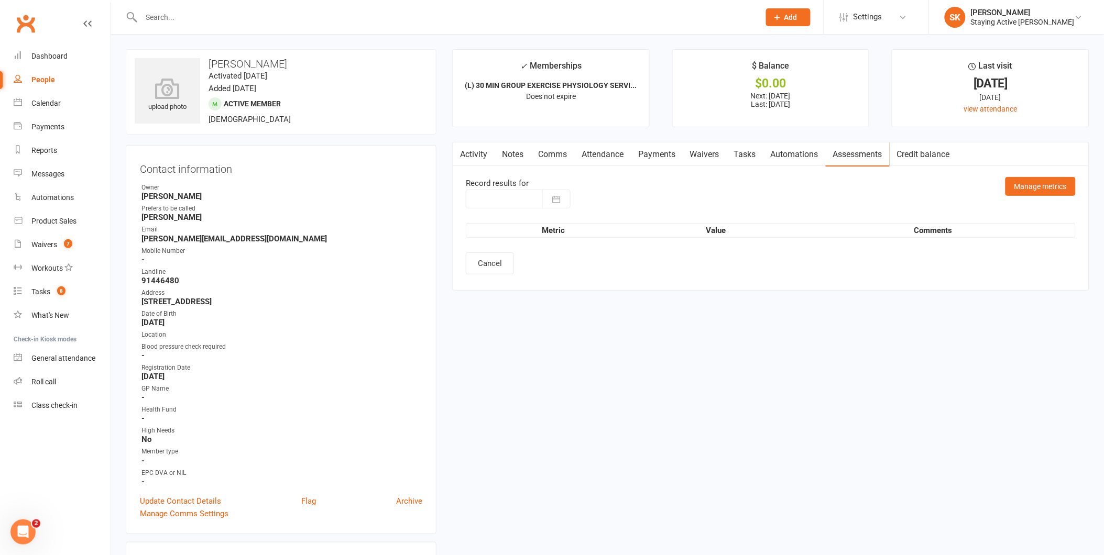
type input "15 Aug 2025"
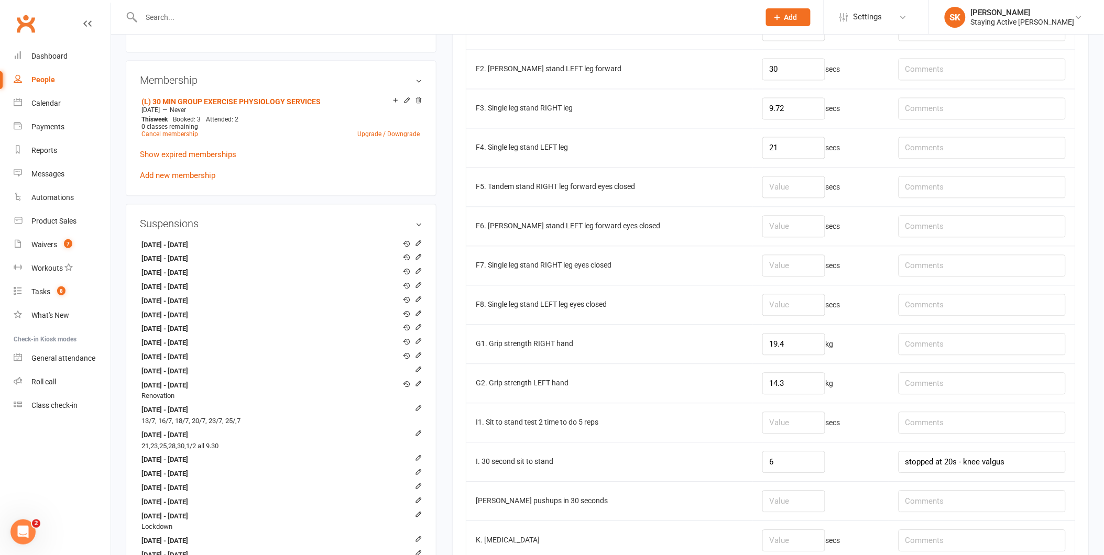
scroll to position [815, 0]
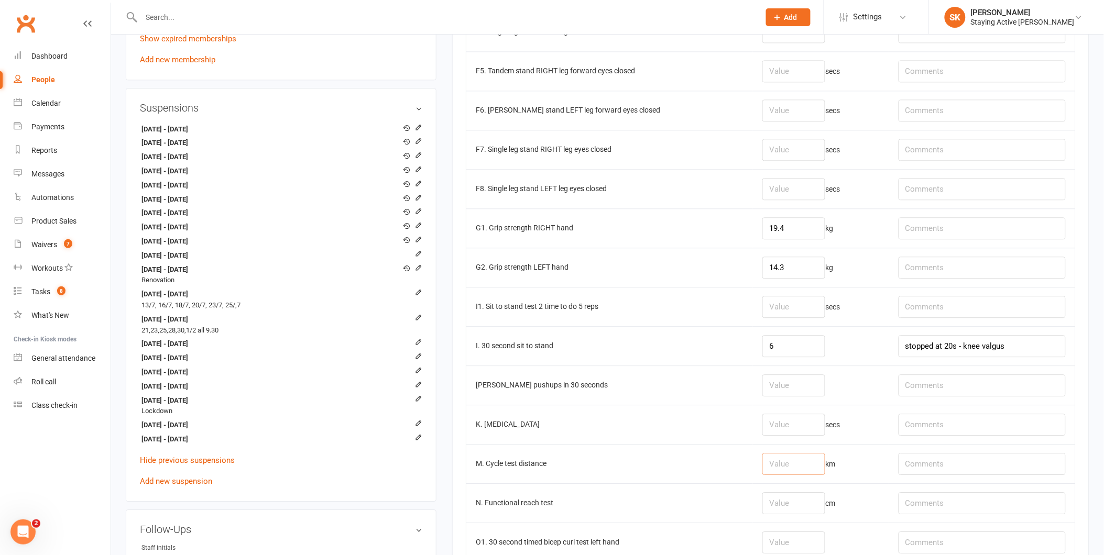
click at [766, 463] on input "number" at bounding box center [793, 464] width 63 height 22
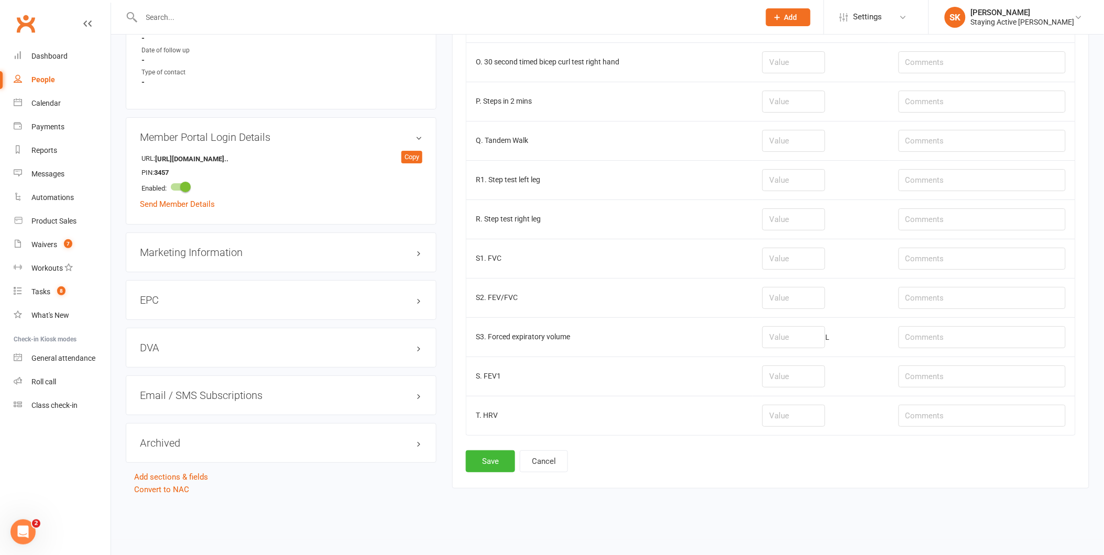
scroll to position [1340, 0]
type input "0.63"
click at [479, 466] on button "Save" at bounding box center [490, 462] width 49 height 22
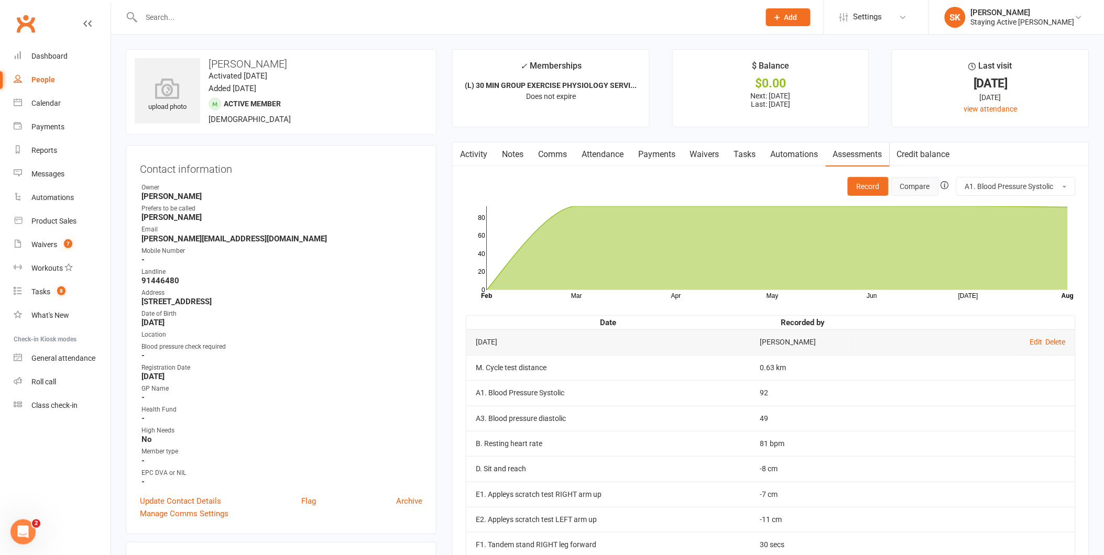
click at [924, 190] on button "Compare" at bounding box center [915, 186] width 48 height 19
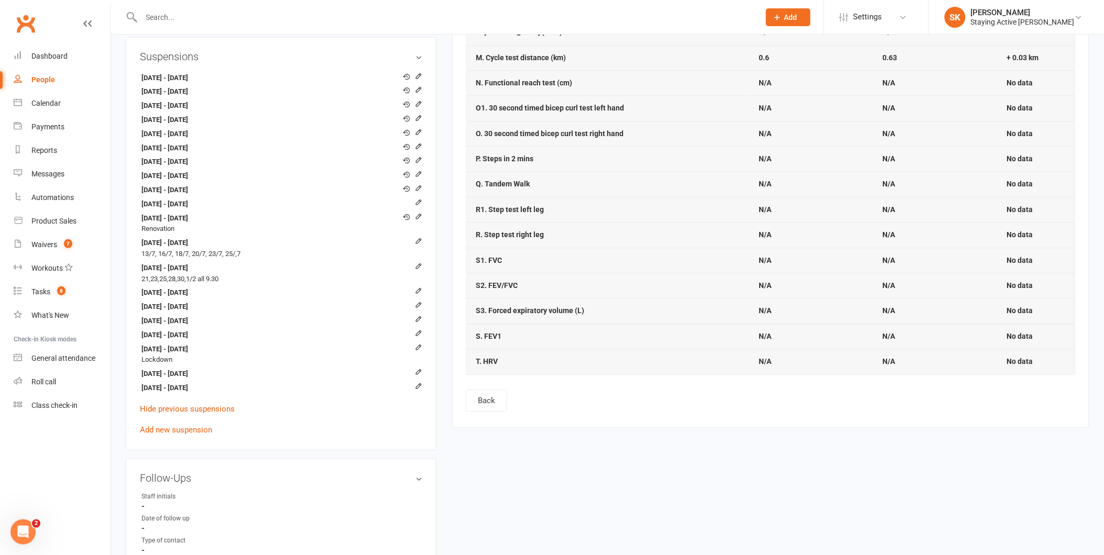
scroll to position [873, 0]
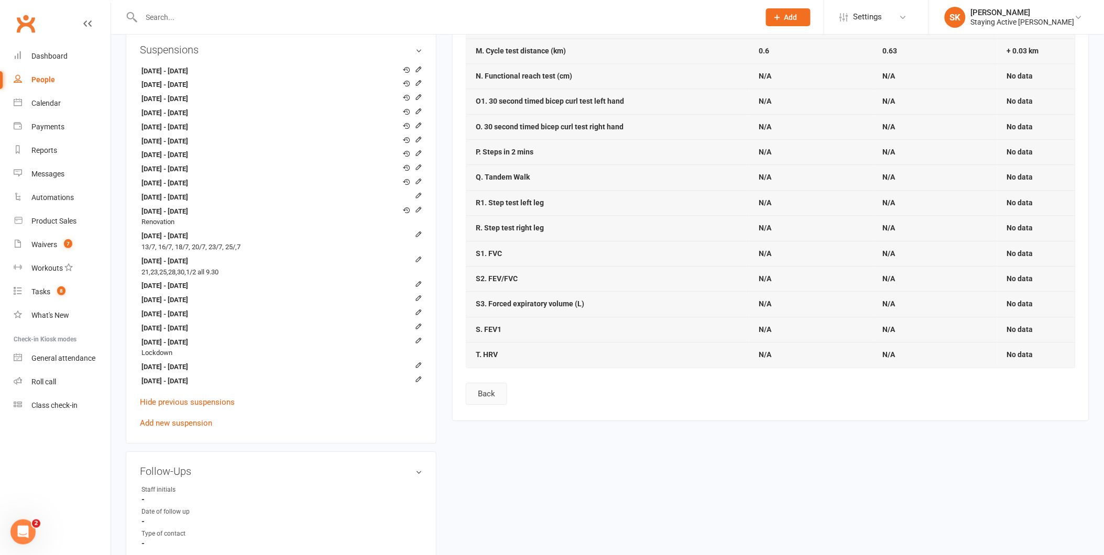
click at [489, 402] on button "Back" at bounding box center [486, 394] width 41 height 22
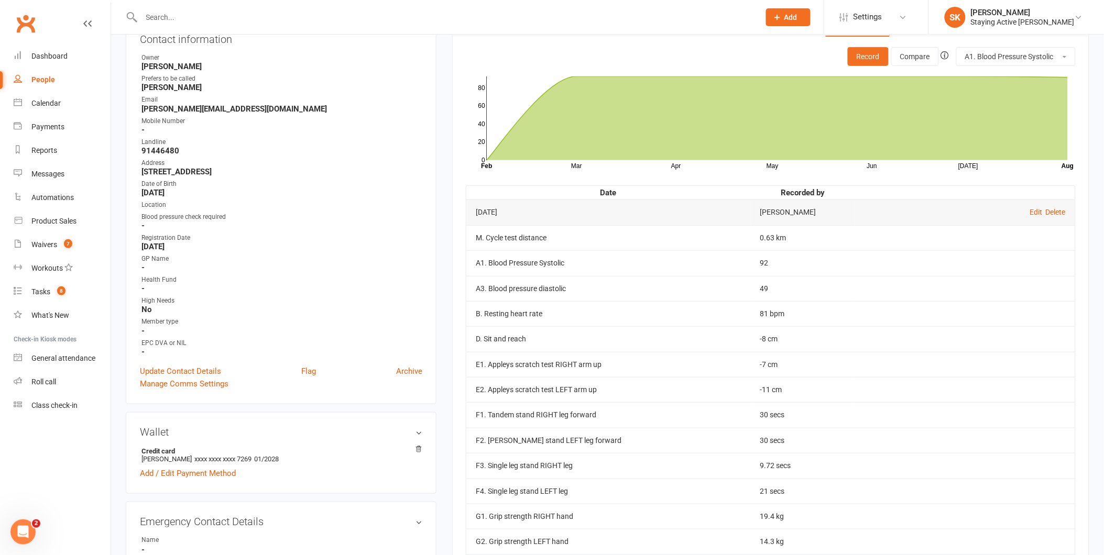
scroll to position [233, 0]
